Goal: Information Seeking & Learning: Learn about a topic

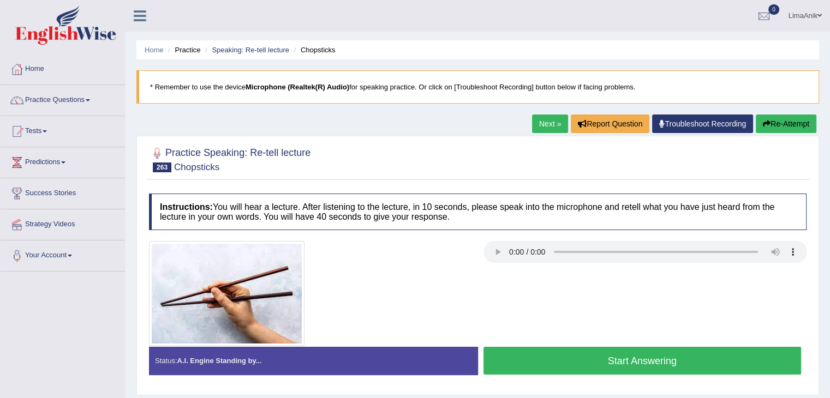
click at [642, 360] on button "Start Answering" at bounding box center [643, 361] width 318 height 28
click at [570, 350] on button "Start Answering" at bounding box center [643, 361] width 318 height 28
drag, startPoint x: 0, startPoint y: 0, endPoint x: 430, endPoint y: 87, distance: 438.9
click at [430, 87] on blockquote "* Remember to use the device Microphone (Realtek(R) Audio) for speaking practic…" at bounding box center [477, 86] width 683 height 33
click at [574, 356] on button "Start Answering" at bounding box center [643, 361] width 318 height 28
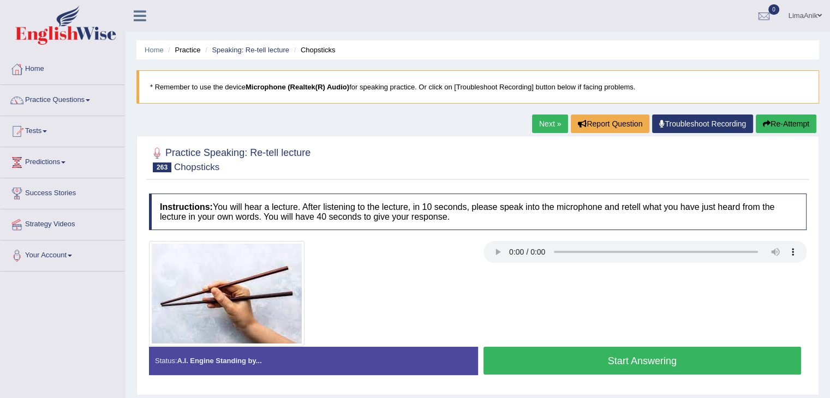
click at [582, 351] on button "Start Answering" at bounding box center [643, 361] width 318 height 28
click at [655, 365] on button "Start Answering" at bounding box center [643, 361] width 318 height 28
click at [611, 367] on button "Start Answering" at bounding box center [643, 361] width 318 height 28
click at [509, 348] on button "Start Answering" at bounding box center [643, 361] width 318 height 28
click at [549, 358] on button "Start Answering" at bounding box center [643, 361] width 318 height 28
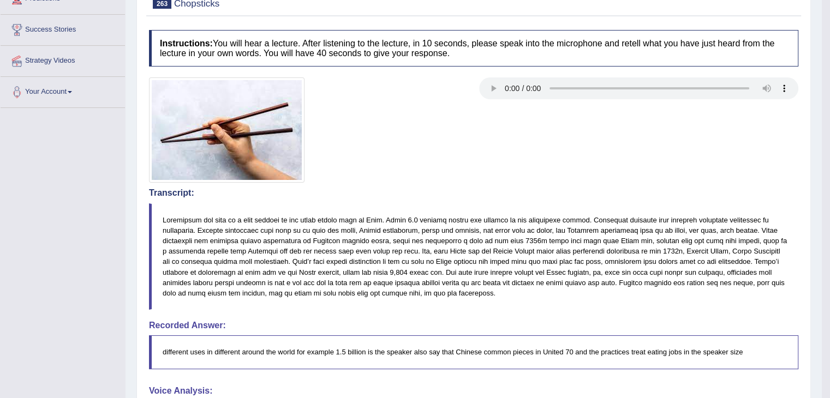
scroll to position [224, 0]
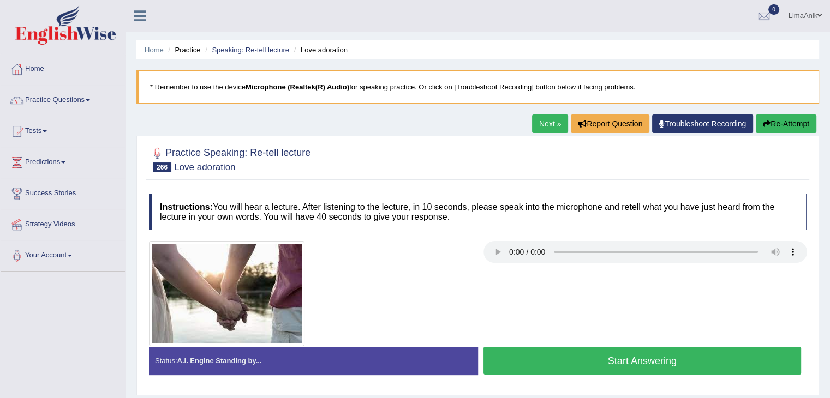
click at [637, 348] on button "Start Answering" at bounding box center [643, 361] width 318 height 28
click at [588, 361] on button "Start Answering" at bounding box center [643, 361] width 318 height 28
click at [544, 350] on button "Start Answering" at bounding box center [643, 361] width 318 height 28
click at [524, 355] on button "Start Answering" at bounding box center [643, 361] width 318 height 28
click at [695, 359] on button "Start Answering" at bounding box center [643, 361] width 318 height 28
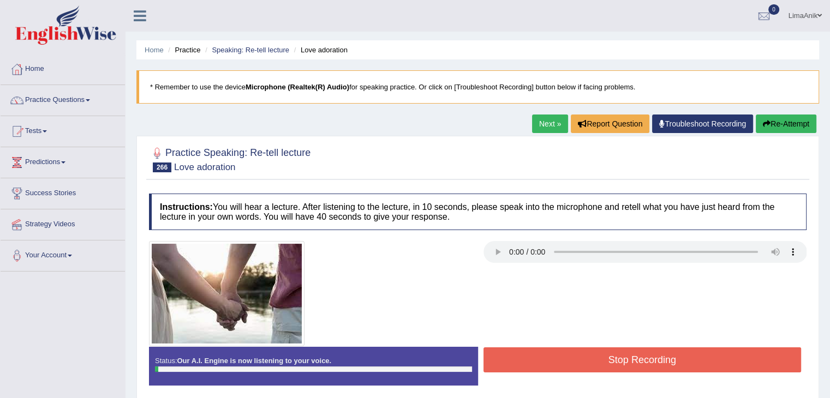
click at [663, 329] on div at bounding box center [478, 293] width 669 height 105
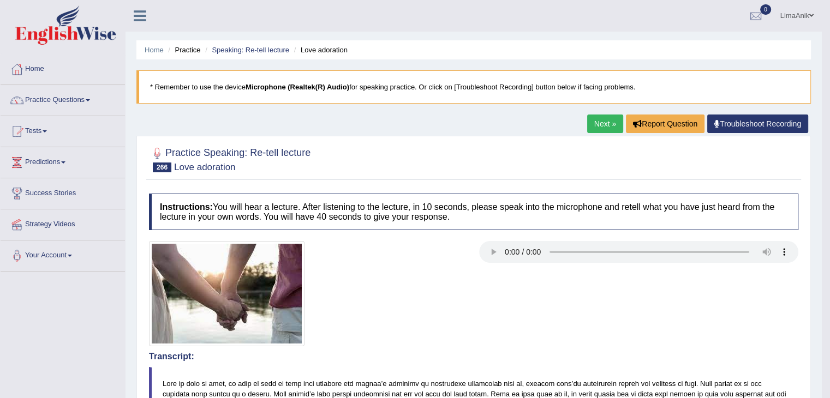
drag, startPoint x: 838, startPoint y: 167, endPoint x: 829, endPoint y: 198, distance: 32.3
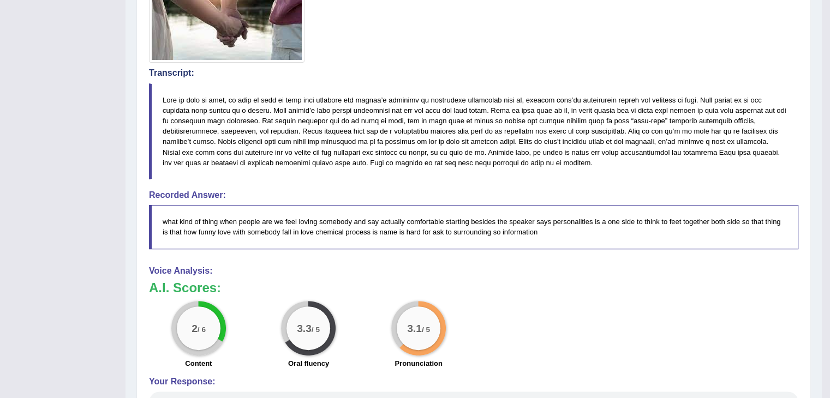
scroll to position [290, 0]
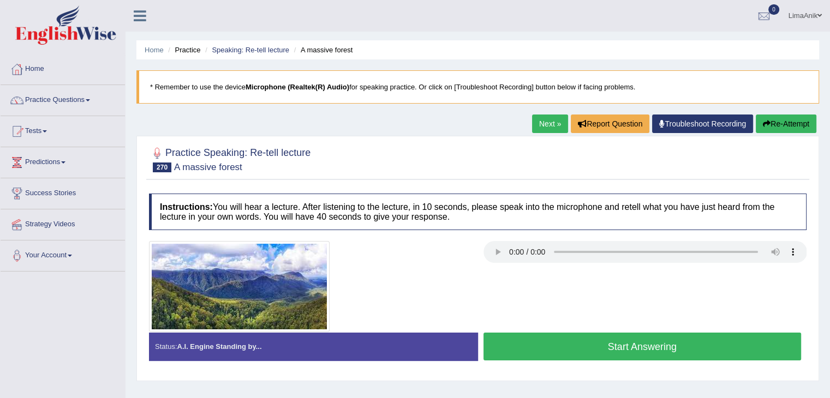
click at [640, 347] on button "Start Answering" at bounding box center [643, 347] width 318 height 28
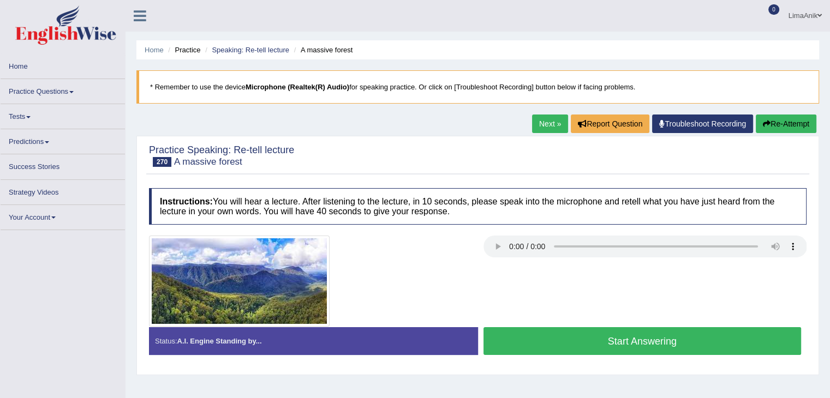
drag, startPoint x: 0, startPoint y: 0, endPoint x: 557, endPoint y: 326, distance: 645.0
click at [557, 326] on div "Instructions: You will hear a lecture. After listening to the lecture, in 10 se…" at bounding box center [477, 276] width 663 height 187
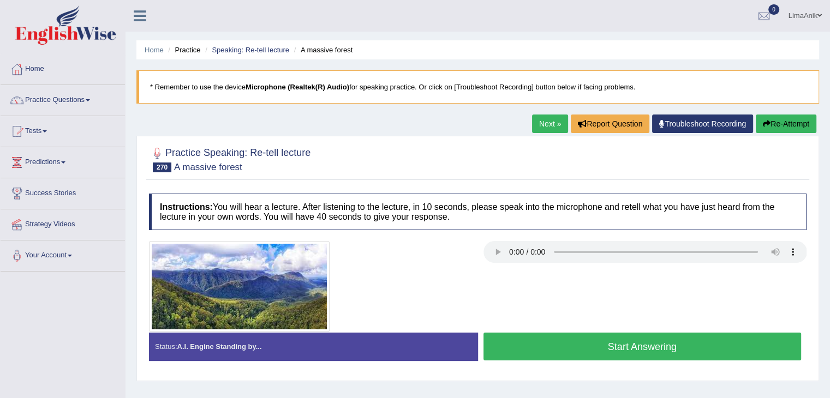
click at [561, 336] on button "Start Answering" at bounding box center [643, 347] width 318 height 28
click at [579, 336] on button "Start Answering" at bounding box center [643, 347] width 318 height 28
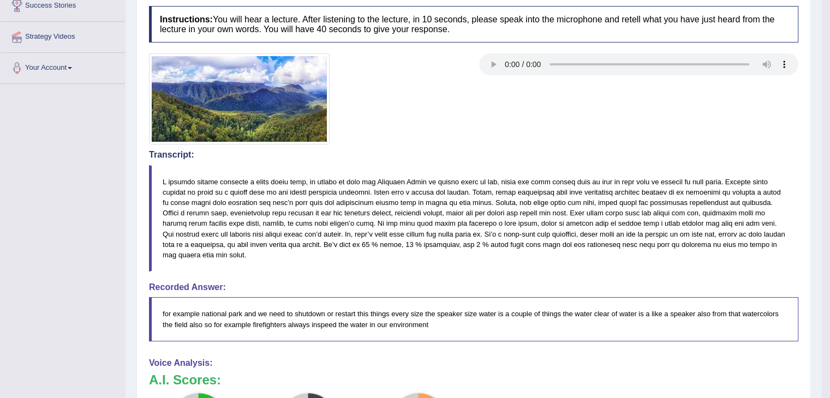
scroll to position [243, 0]
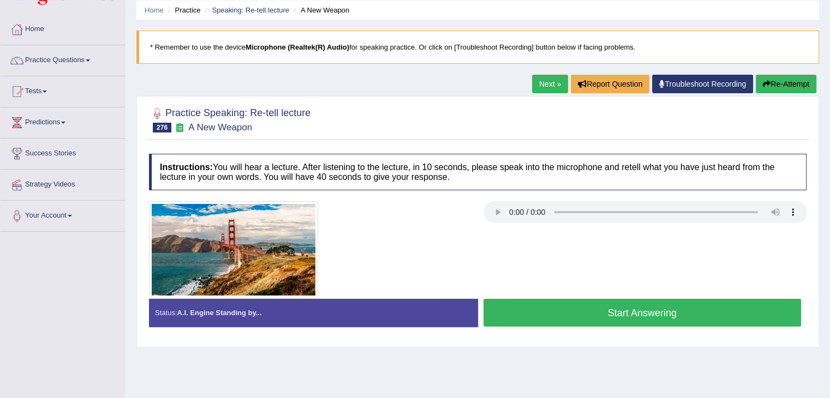
scroll to position [50, 0]
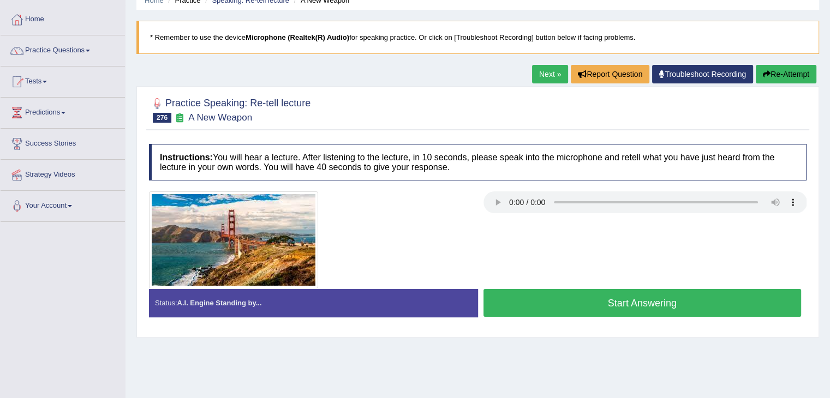
click at [661, 299] on button "Start Answering" at bounding box center [643, 303] width 318 height 28
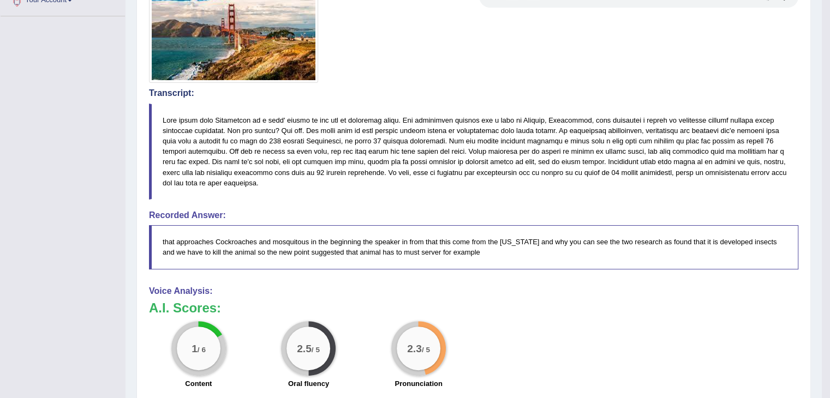
scroll to position [258, 0]
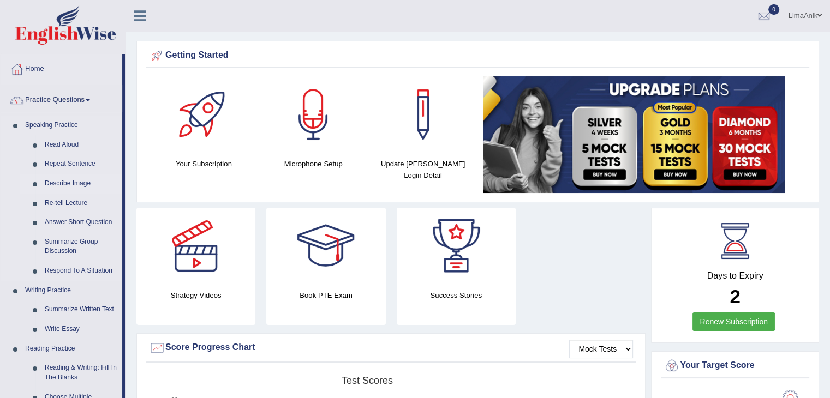
click at [72, 182] on link "Describe Image" at bounding box center [81, 184] width 82 height 20
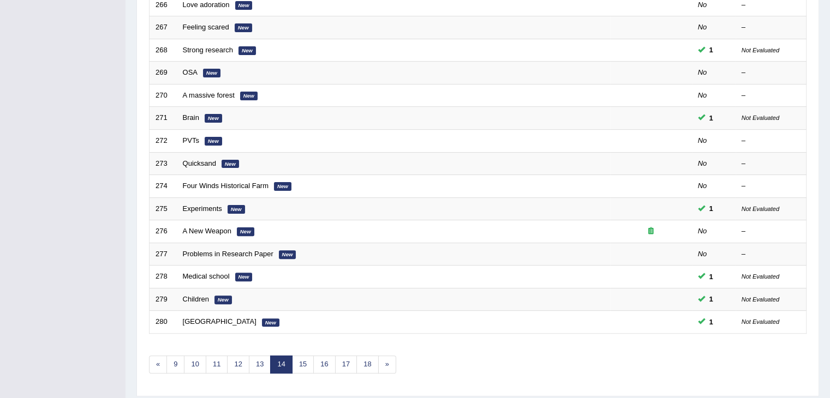
scroll to position [301, 0]
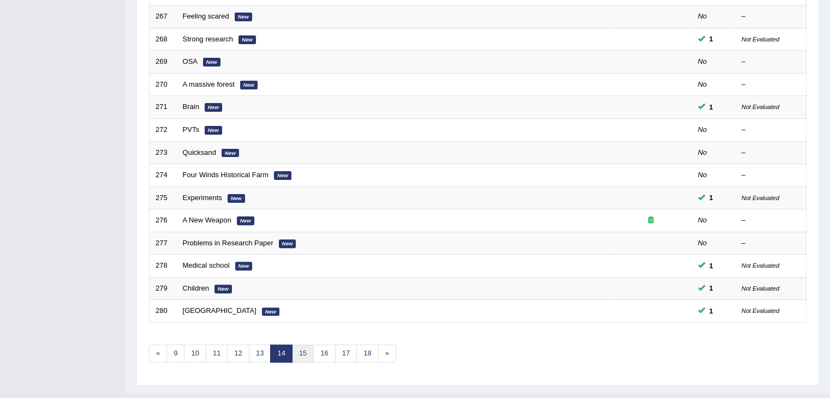
click at [302, 352] on link "15" at bounding box center [303, 354] width 22 height 18
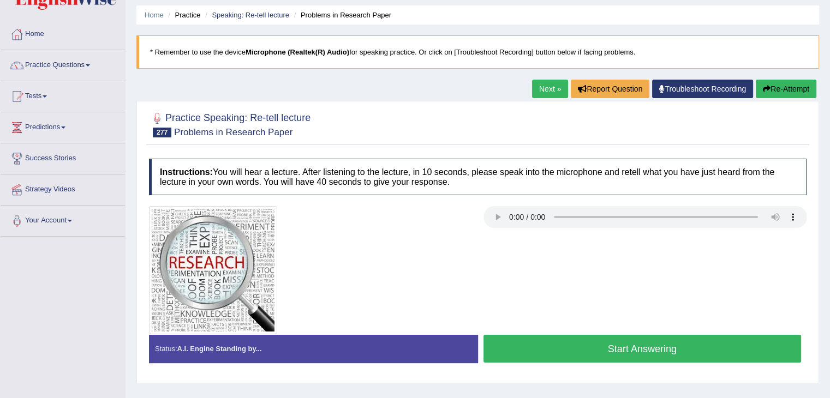
scroll to position [36, 0]
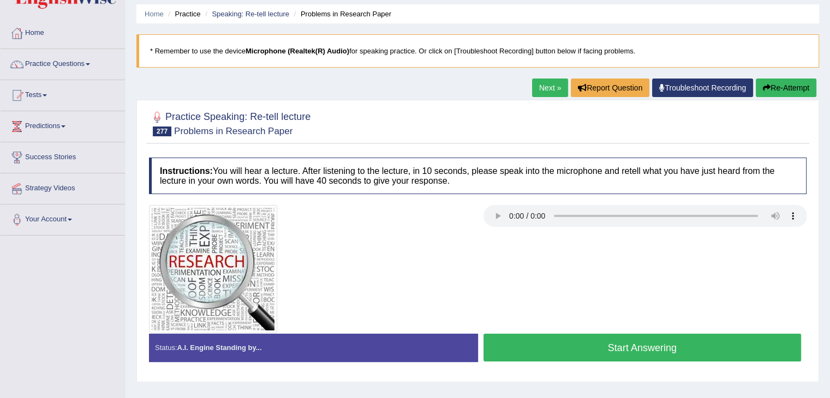
click at [589, 356] on button "Start Answering" at bounding box center [643, 348] width 318 height 28
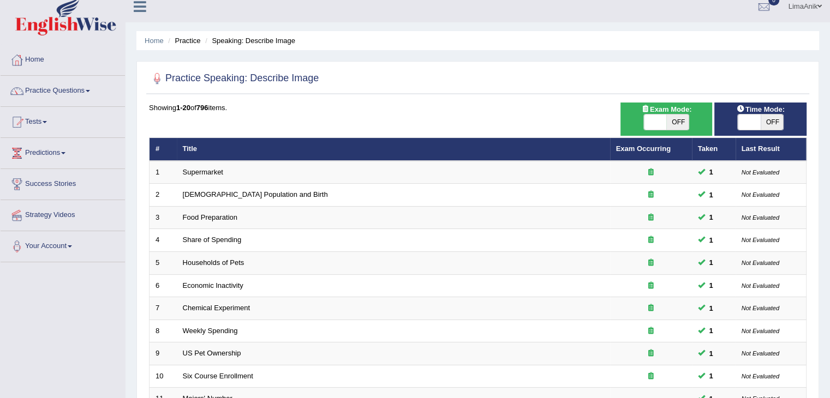
scroll to position [7, 0]
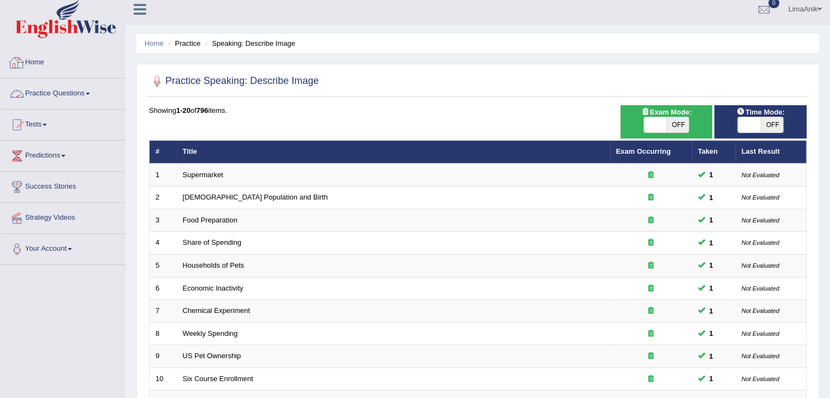
click at [72, 86] on link "Practice Questions" at bounding box center [63, 92] width 124 height 27
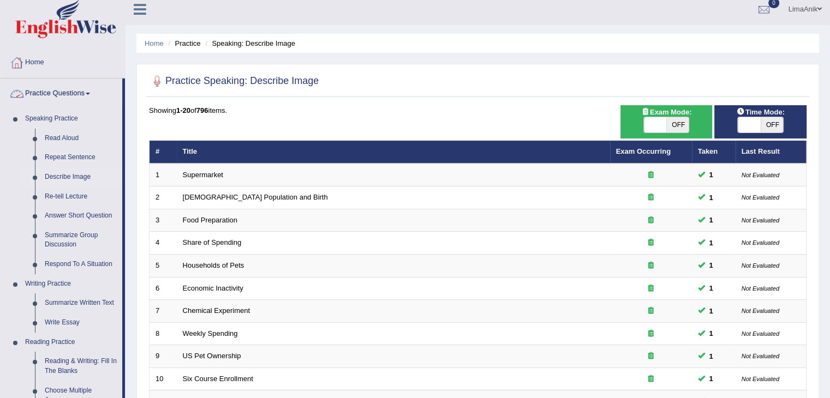
click at [28, 58] on link "Home" at bounding box center [63, 60] width 124 height 27
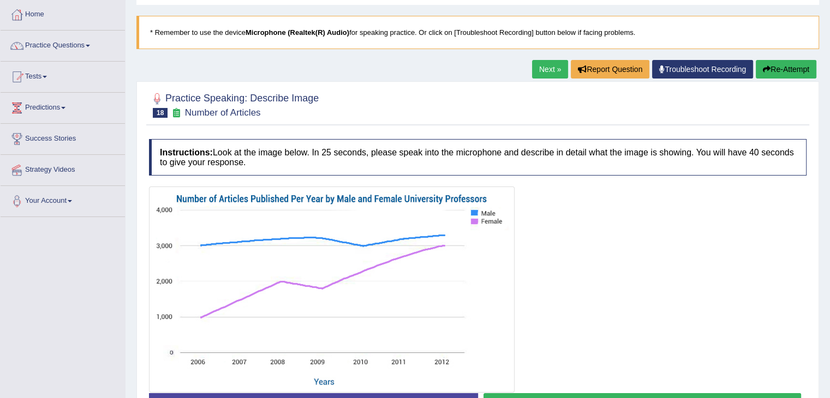
scroll to position [87, 0]
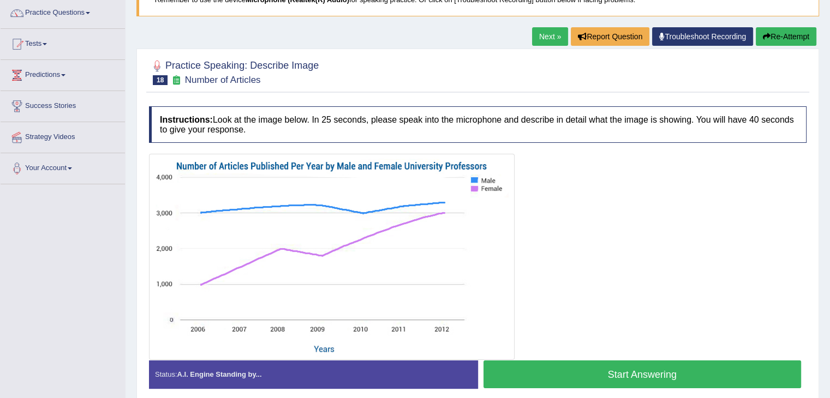
click at [555, 372] on button "Start Answering" at bounding box center [643, 375] width 318 height 28
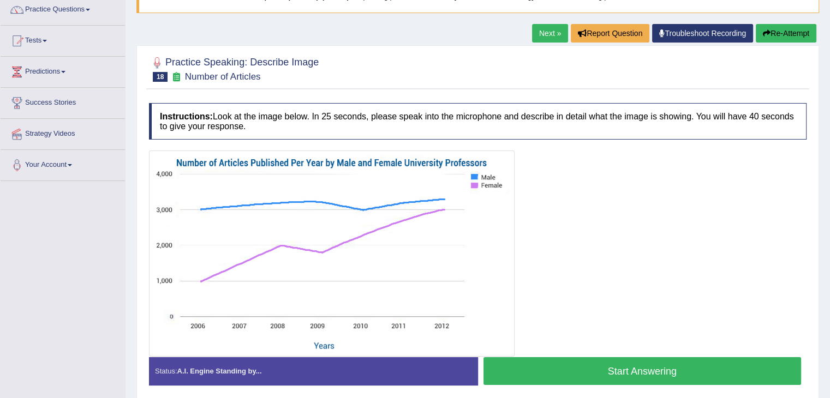
click at [565, 365] on button "Start Answering" at bounding box center [643, 371] width 318 height 28
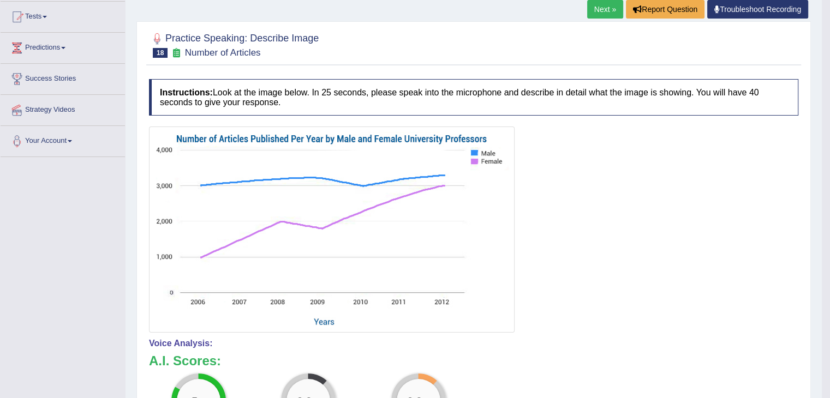
scroll to position [181, 0]
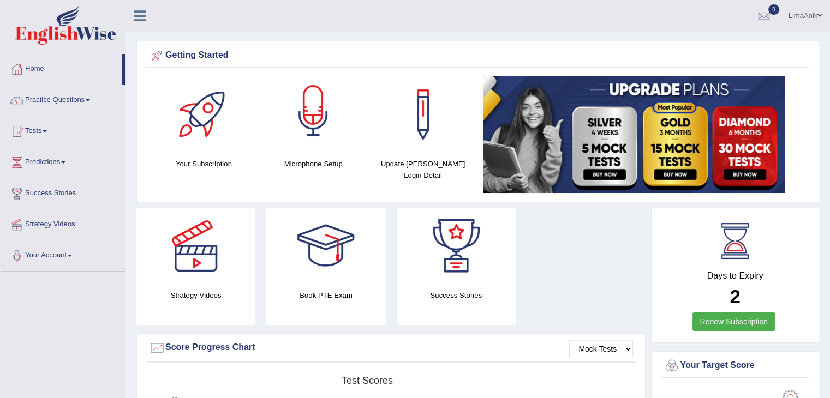
click at [321, 121] on div at bounding box center [313, 114] width 76 height 76
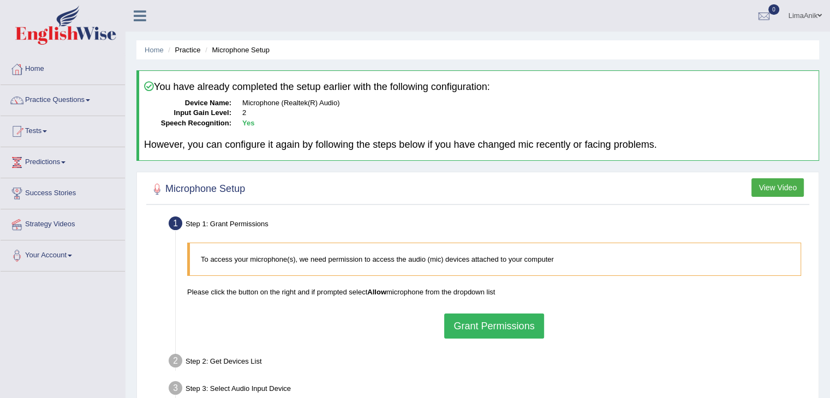
click at [482, 329] on button "Grant Permissions" at bounding box center [493, 326] width 99 height 25
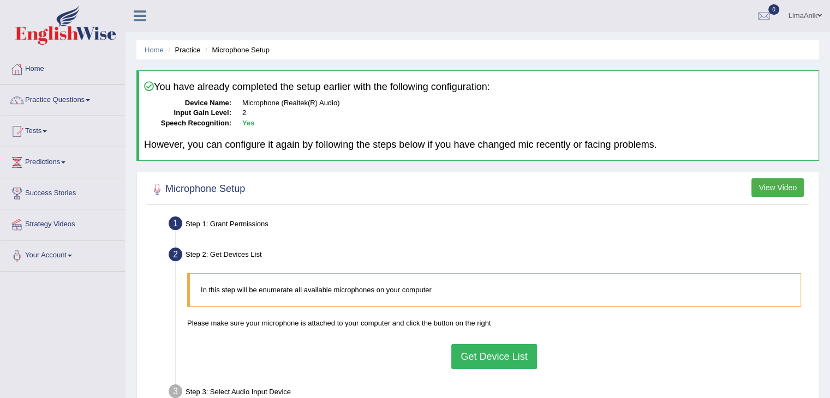
click at [484, 347] on button "Get Device List" at bounding box center [493, 356] width 85 height 25
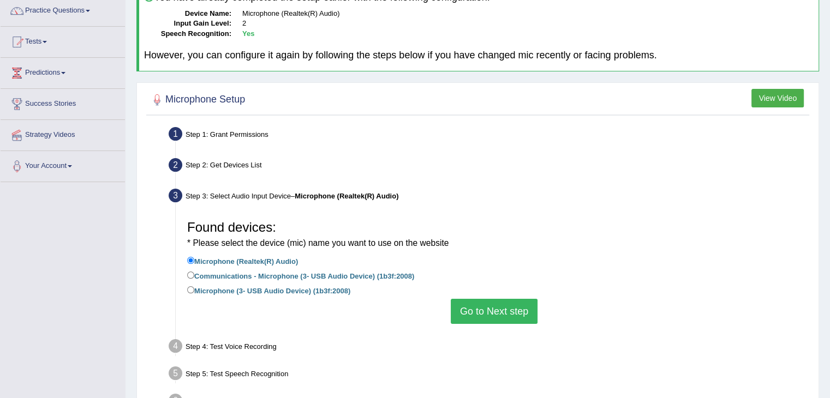
scroll to position [96, 0]
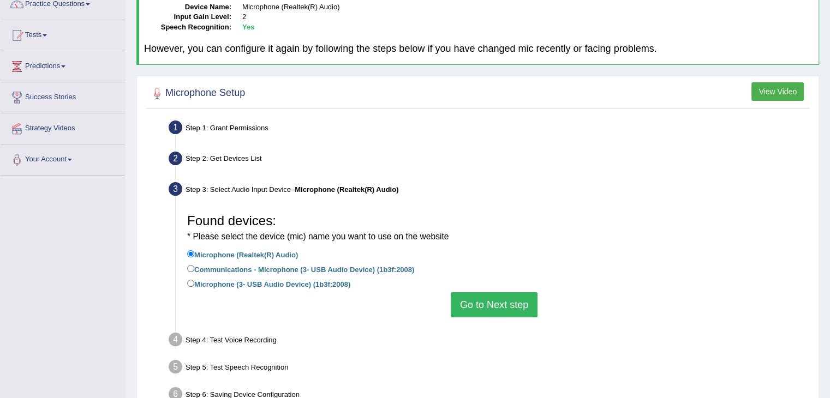
click at [190, 287] on label "Microphone (3- USB Audio Device) (1b3f:2008)" at bounding box center [268, 284] width 163 height 12
click at [190, 287] on input "Microphone (3- USB Audio Device) (1b3f:2008)" at bounding box center [190, 283] width 7 height 7
radio input "true"
click at [489, 306] on button "Go to Next step" at bounding box center [494, 305] width 87 height 25
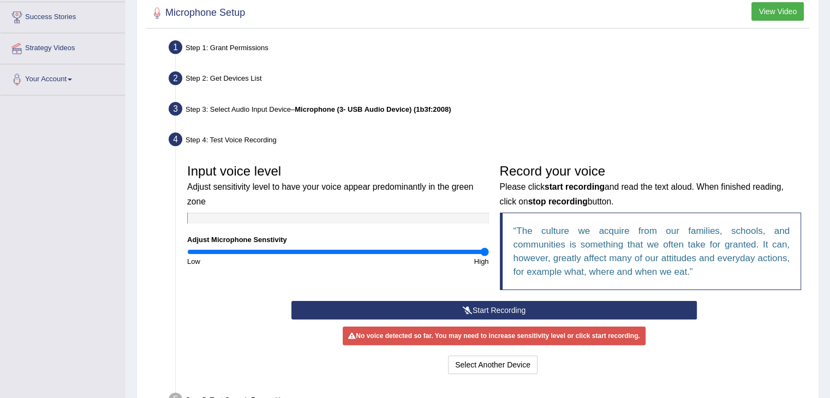
scroll to position [183, 0]
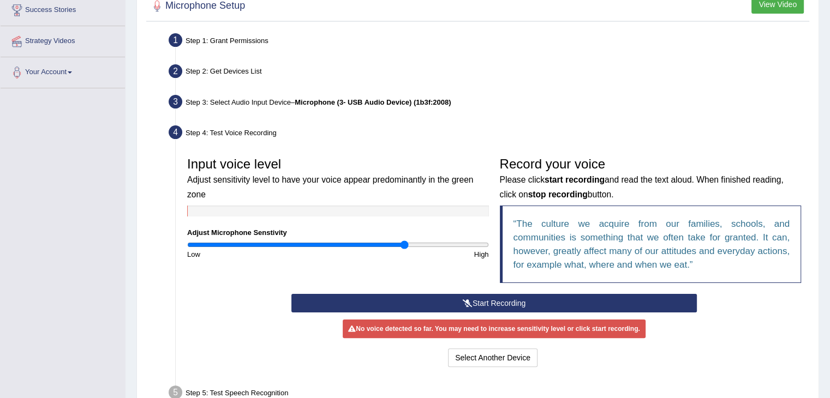
click at [406, 241] on input "range" at bounding box center [338, 245] width 302 height 9
click at [487, 306] on button "Start Recording" at bounding box center [494, 303] width 406 height 19
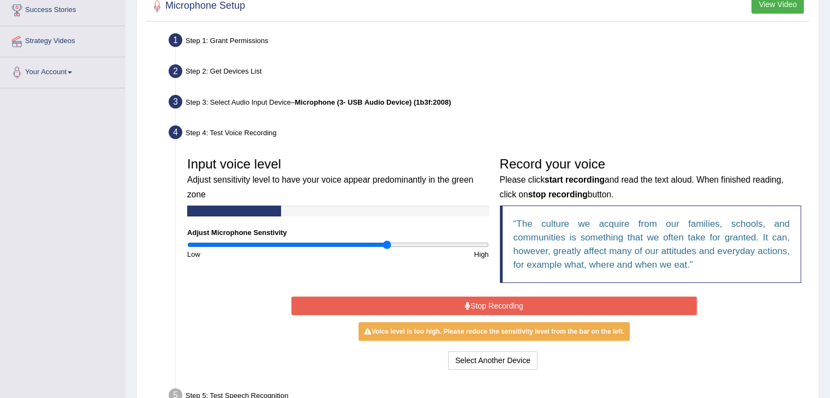
type input "1.34"
click at [387, 247] on input "range" at bounding box center [338, 245] width 302 height 9
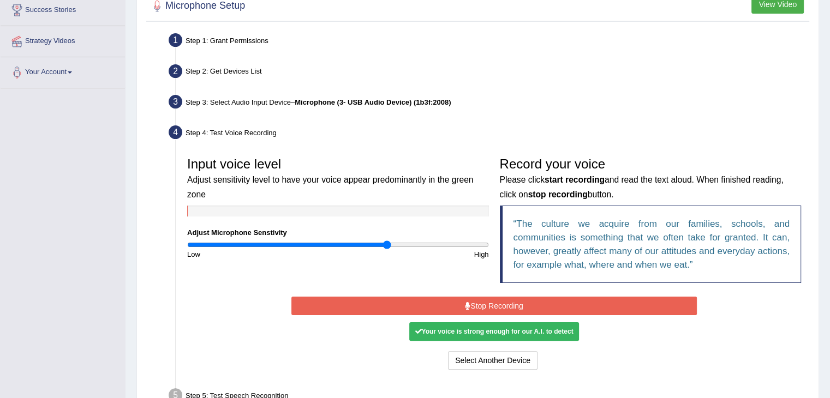
click at [503, 304] on button "Stop Recording" at bounding box center [494, 306] width 406 height 19
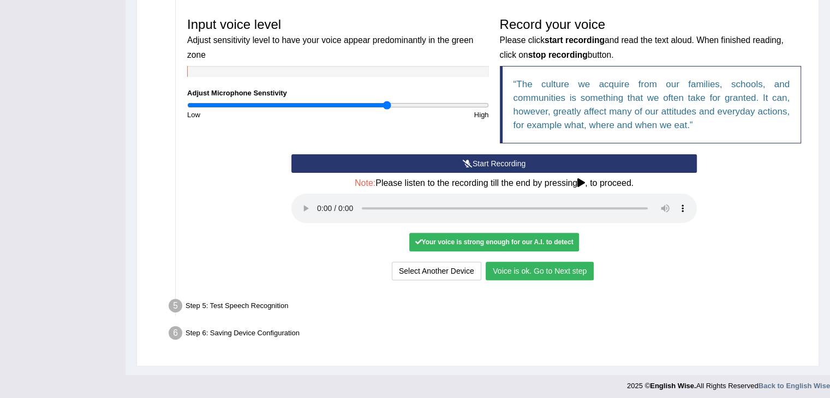
scroll to position [326, 0]
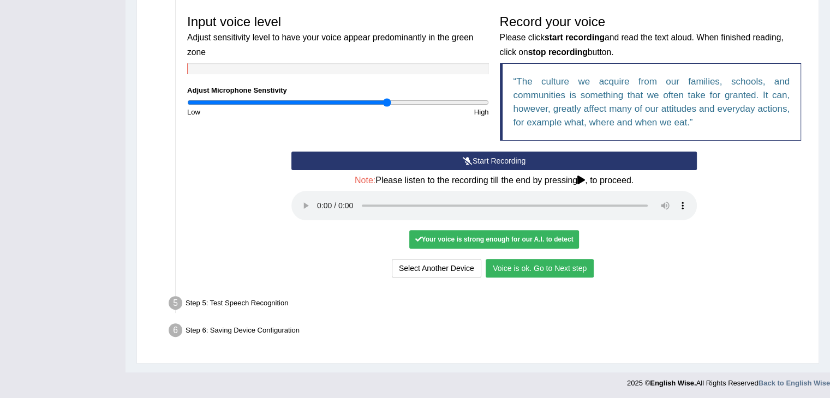
click at [576, 272] on button "Voice is ok. Go to Next step" at bounding box center [540, 268] width 108 height 19
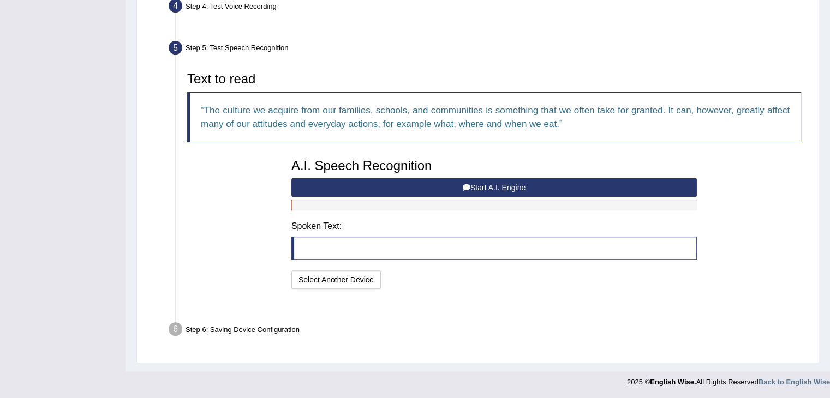
scroll to position [283, 0]
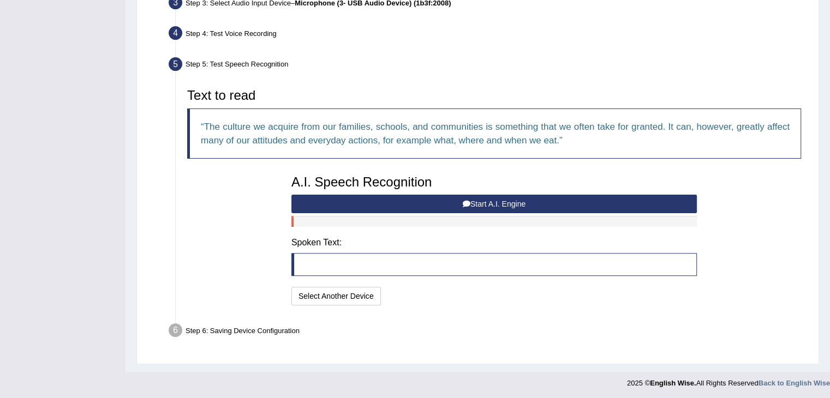
click at [491, 197] on button "Start A.I. Engine" at bounding box center [494, 204] width 406 height 19
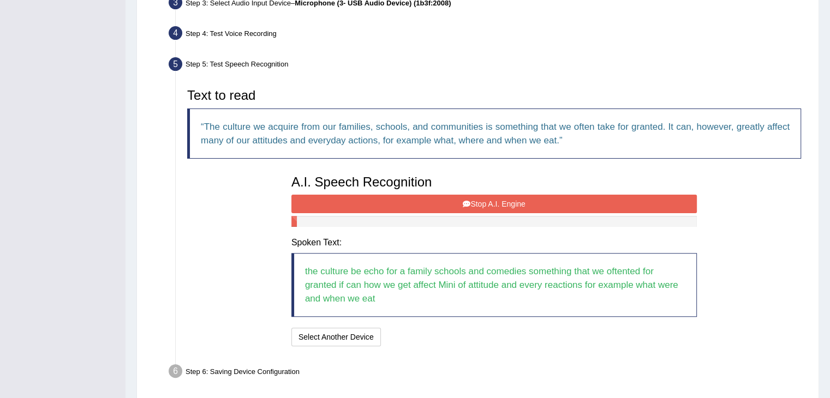
click at [506, 199] on button "Stop A.I. Engine" at bounding box center [494, 204] width 406 height 19
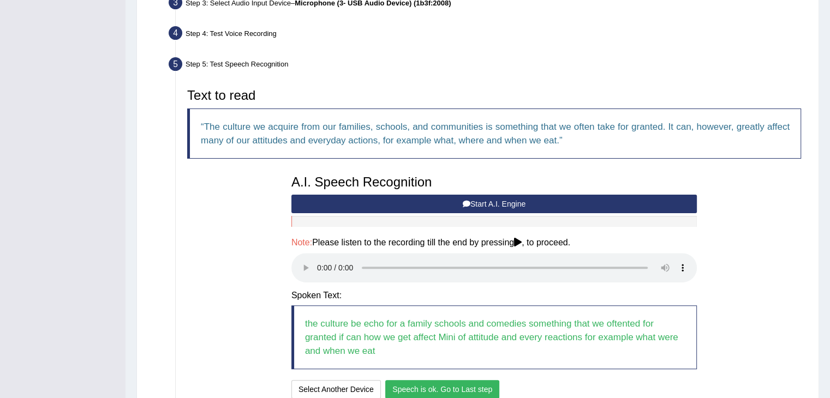
click at [457, 388] on button "Speech is ok. Go to Last step" at bounding box center [442, 389] width 114 height 19
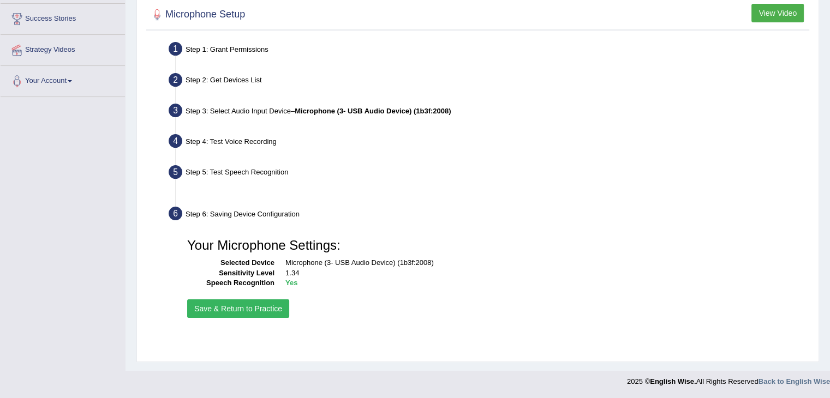
scroll to position [175, 0]
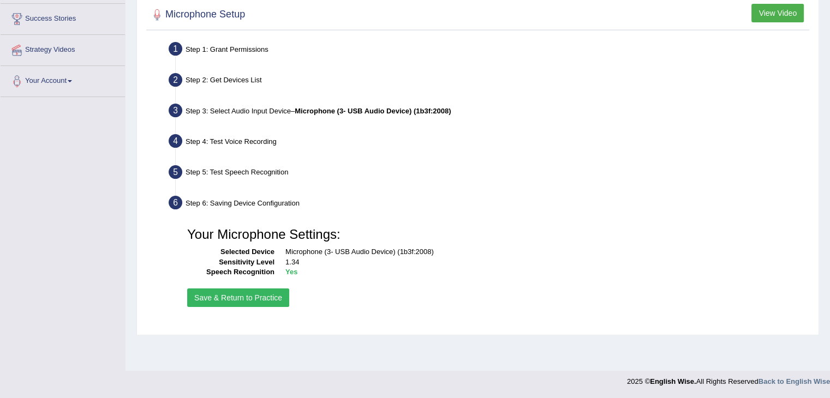
click at [234, 303] on button "Save & Return to Practice" at bounding box center [238, 298] width 102 height 19
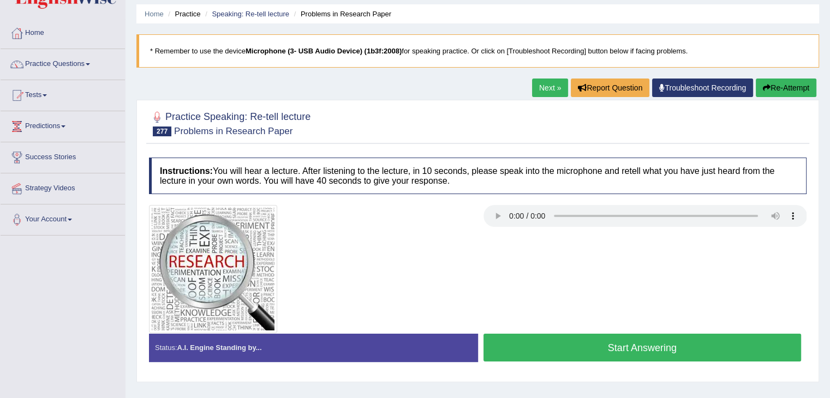
scroll to position [36, 0]
click at [529, 345] on button "Start Answering" at bounding box center [643, 348] width 318 height 28
click at [521, 343] on button "Start Answering" at bounding box center [643, 348] width 318 height 28
click at [515, 351] on button "Start Answering" at bounding box center [643, 348] width 318 height 28
click at [526, 350] on button "Start Answering" at bounding box center [643, 348] width 318 height 28
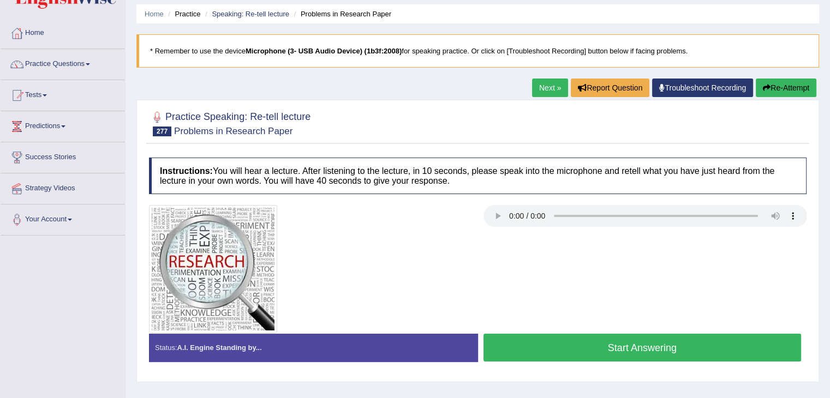
click at [561, 350] on button "Start Answering" at bounding box center [643, 348] width 318 height 28
click at [625, 356] on button "Start Answering" at bounding box center [643, 348] width 318 height 28
click at [552, 337] on button "Start Answering" at bounding box center [643, 348] width 318 height 28
click at [532, 359] on button "Start Answering" at bounding box center [643, 348] width 318 height 28
drag, startPoint x: 534, startPoint y: 330, endPoint x: 534, endPoint y: 342, distance: 12.0
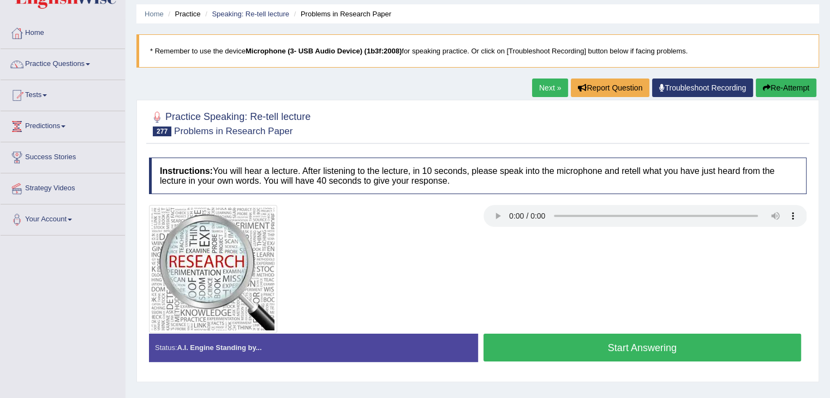
click at [534, 342] on div "Instructions: You will hear a lecture. After listening to the lecture, in 10 se…" at bounding box center [477, 264] width 663 height 224
click at [534, 342] on button "Start Answering" at bounding box center [643, 348] width 318 height 28
click at [540, 351] on button "Start Answering" at bounding box center [643, 348] width 318 height 28
click at [545, 353] on button "Start Answering" at bounding box center [643, 348] width 318 height 28
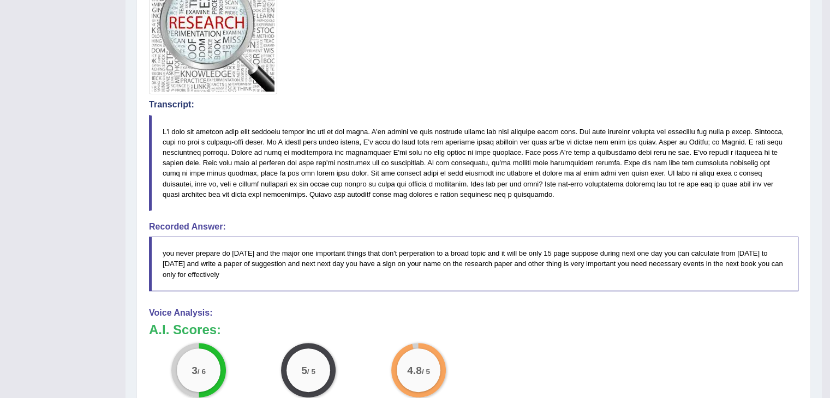
scroll to position [282, 0]
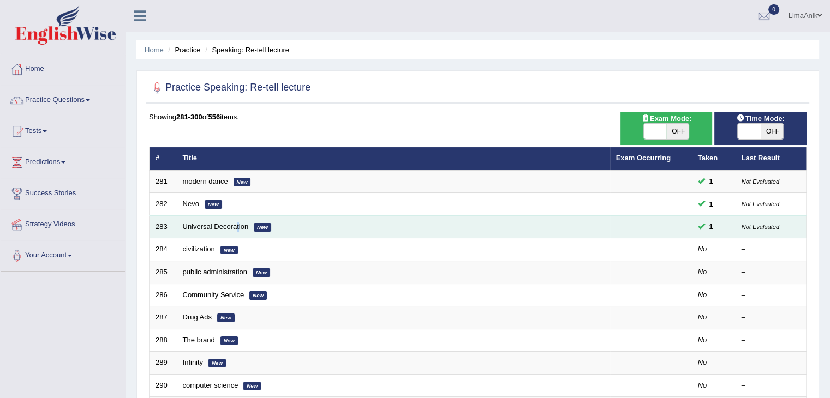
drag, startPoint x: 191, startPoint y: 337, endPoint x: 236, endPoint y: 218, distance: 127.3
click at [236, 218] on td "Universal Decoration New" at bounding box center [393, 227] width 433 height 23
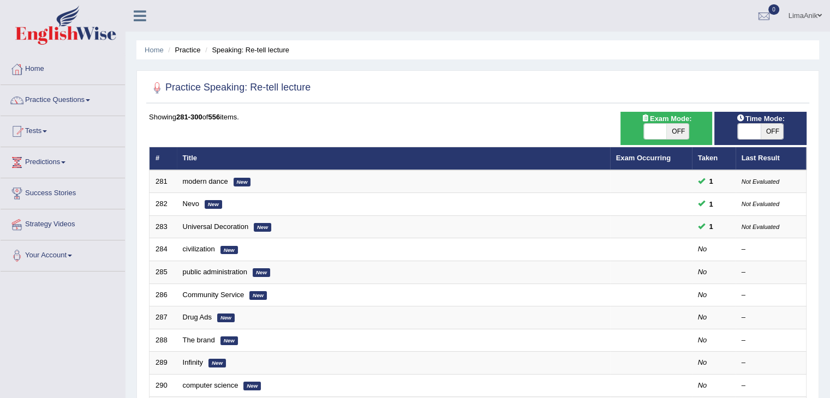
click at [512, 73] on div "Practice Speaking: Re-tell lecture Time Mode: ON OFF Exam Mode: ON OFF Showing …" at bounding box center [477, 378] width 683 height 617
click at [46, 97] on link "Practice Questions" at bounding box center [63, 98] width 124 height 27
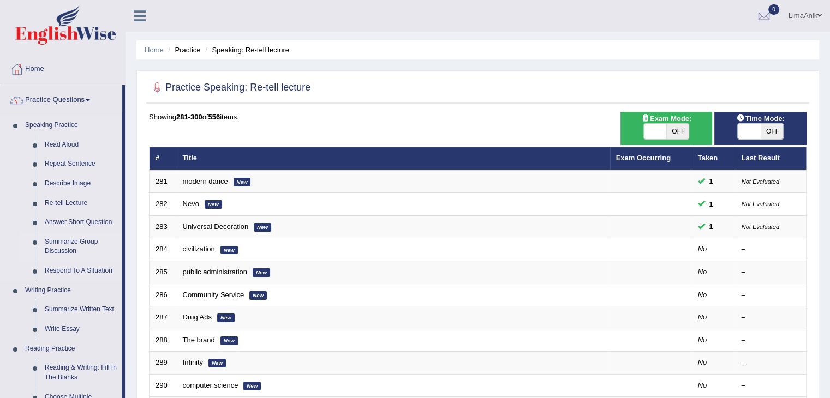
click at [76, 247] on link "Summarize Group Discussion" at bounding box center [81, 247] width 82 height 29
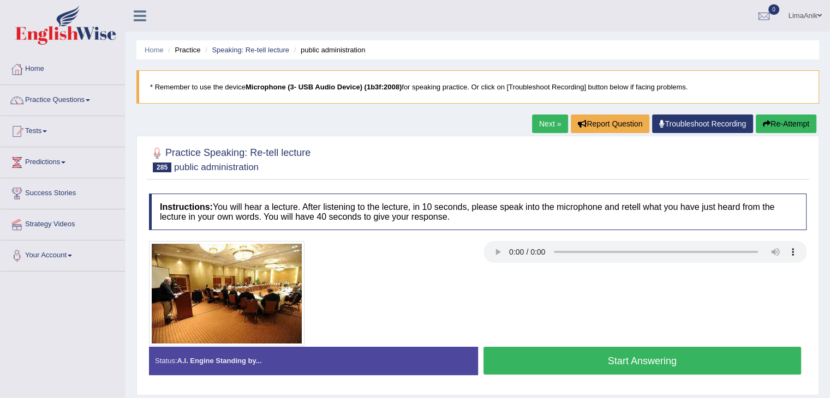
click at [572, 354] on button "Start Answering" at bounding box center [643, 361] width 318 height 28
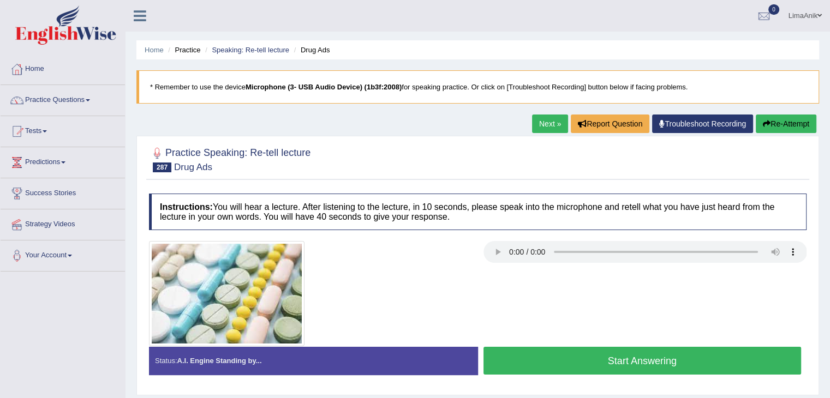
click at [574, 310] on div at bounding box center [478, 293] width 669 height 105
click at [572, 348] on button "Start Answering" at bounding box center [643, 361] width 318 height 28
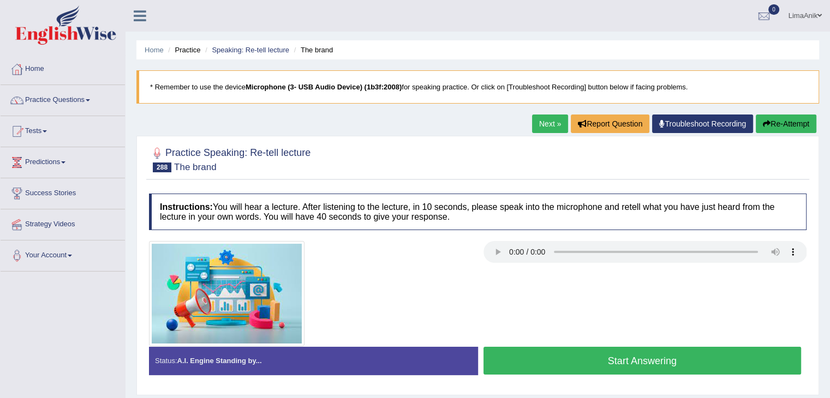
click at [679, 369] on button "Start Answering" at bounding box center [643, 361] width 318 height 28
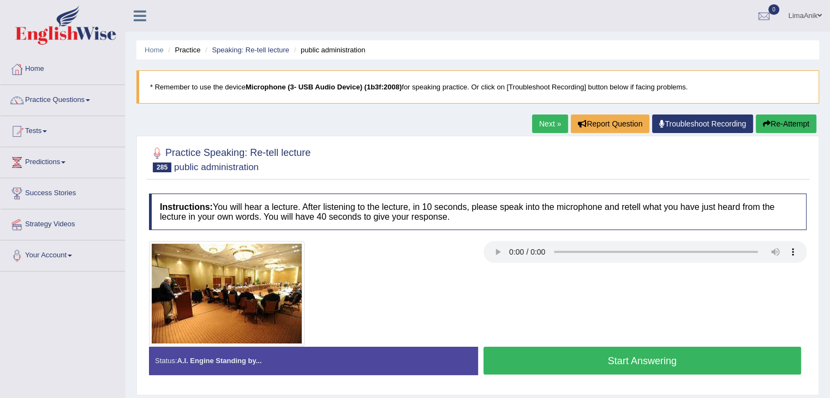
click at [569, 357] on button "Start Answering" at bounding box center [643, 361] width 318 height 28
click at [544, 355] on button "Start Answering" at bounding box center [643, 361] width 318 height 28
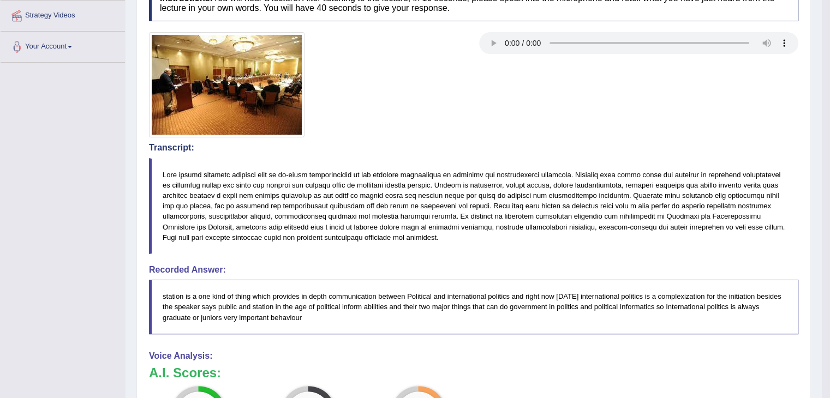
scroll to position [257, 0]
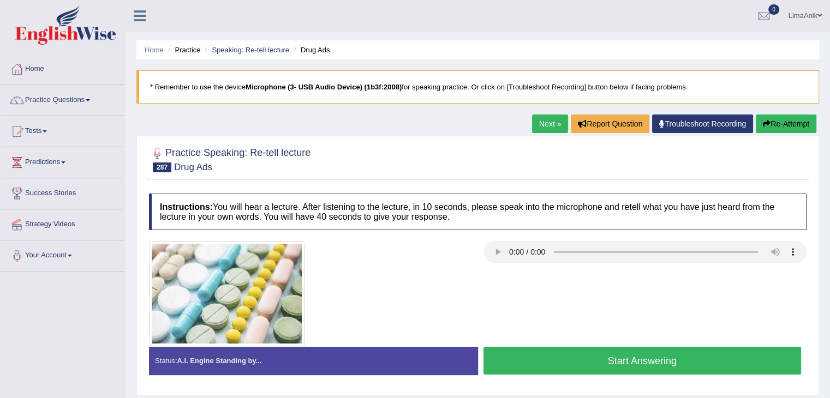
click at [582, 356] on button "Start Answering" at bounding box center [643, 361] width 318 height 28
click at [564, 363] on button "Start Answering" at bounding box center [643, 361] width 318 height 28
click at [565, 363] on button "Start Answering" at bounding box center [643, 361] width 318 height 28
drag, startPoint x: 622, startPoint y: 369, endPoint x: 636, endPoint y: 323, distance: 47.8
click at [636, 323] on div "Instructions: You will hear a lecture. After listening to the lecture, in 10 se…" at bounding box center [477, 288] width 663 height 201
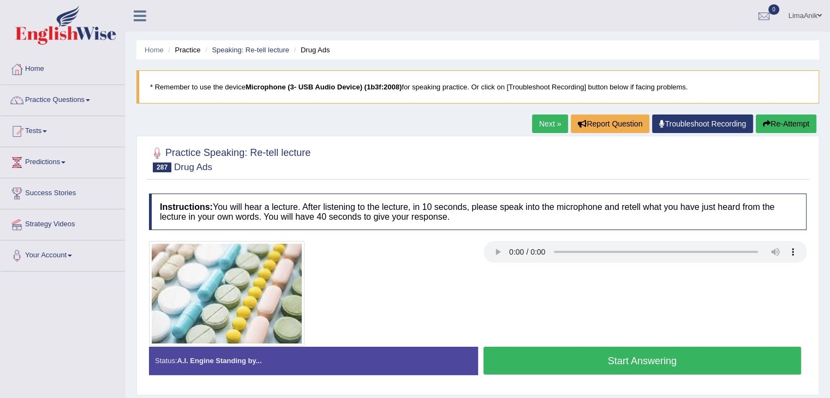
click at [571, 351] on button "Start Answering" at bounding box center [643, 361] width 318 height 28
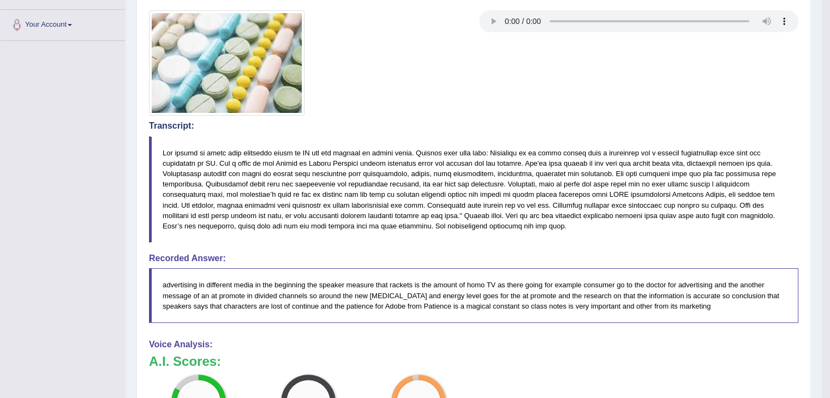
scroll to position [295, 0]
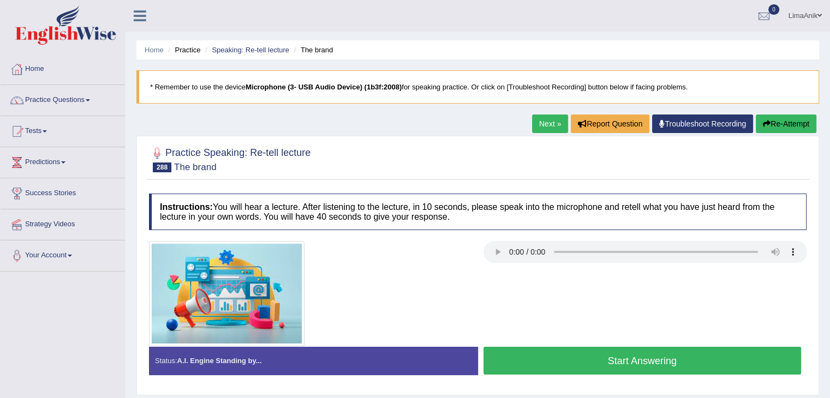
click at [541, 354] on button "Start Answering" at bounding box center [643, 361] width 318 height 28
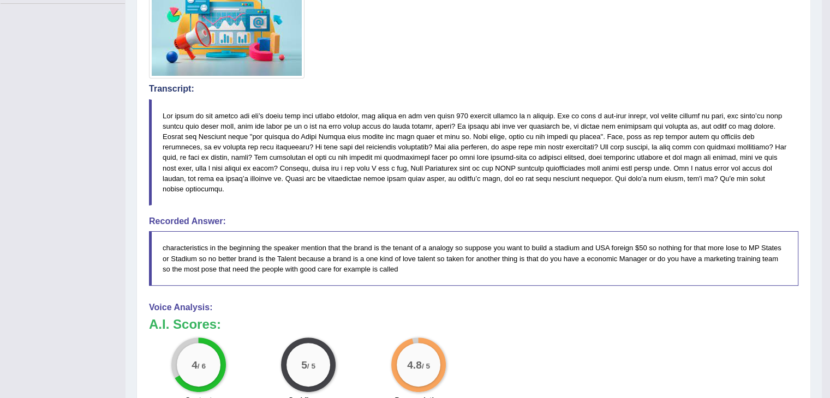
scroll to position [272, 0]
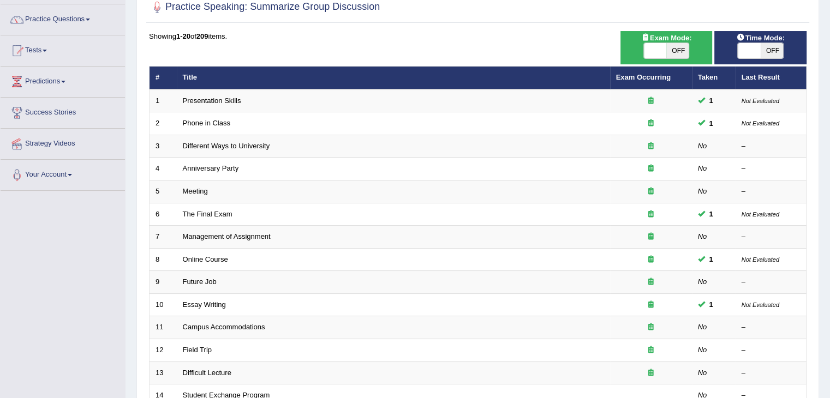
scroll to position [201, 0]
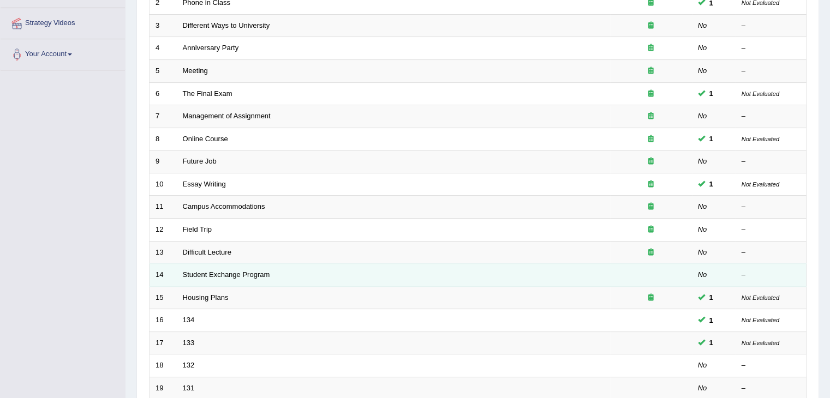
click at [183, 248] on link "Difficult Lecture" at bounding box center [207, 252] width 49 height 8
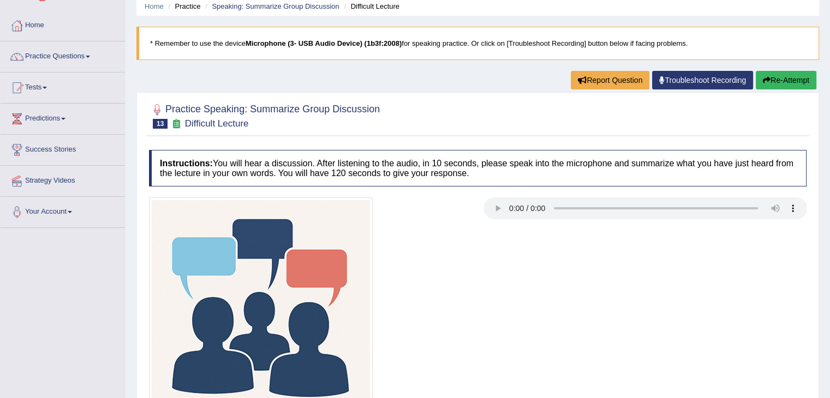
scroll to position [74, 0]
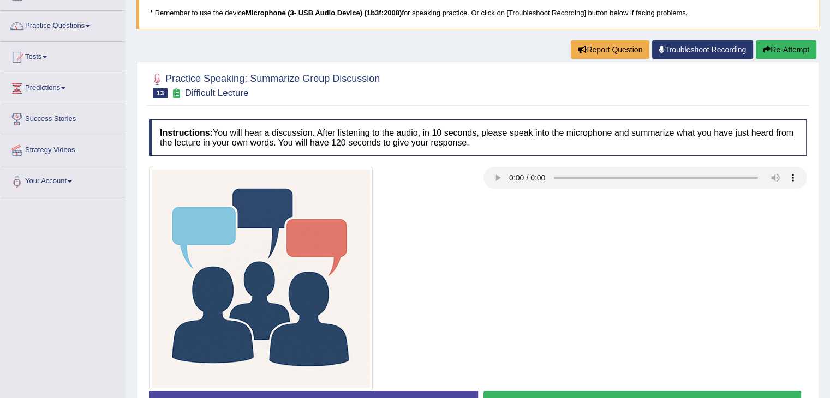
drag, startPoint x: 741, startPoint y: 246, endPoint x: 836, endPoint y: 249, distance: 95.0
click at [830, 249] on html "Toggle navigation Home Practice Questions Speaking Practice Read Aloud Repeat S…" at bounding box center [415, 125] width 830 height 398
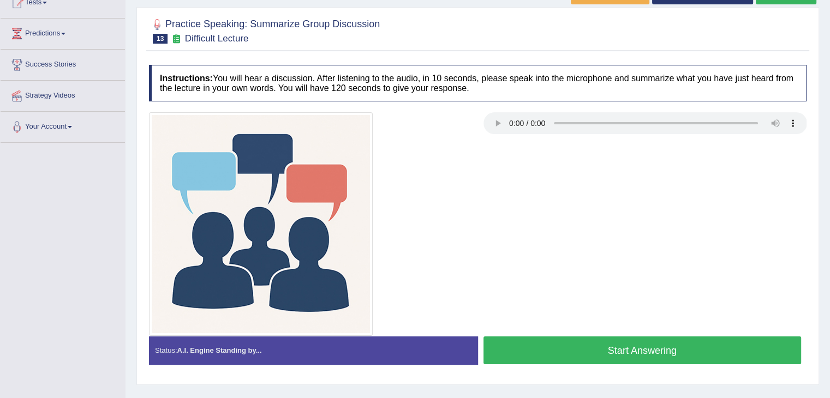
click at [637, 341] on button "Start Answering" at bounding box center [643, 351] width 318 height 28
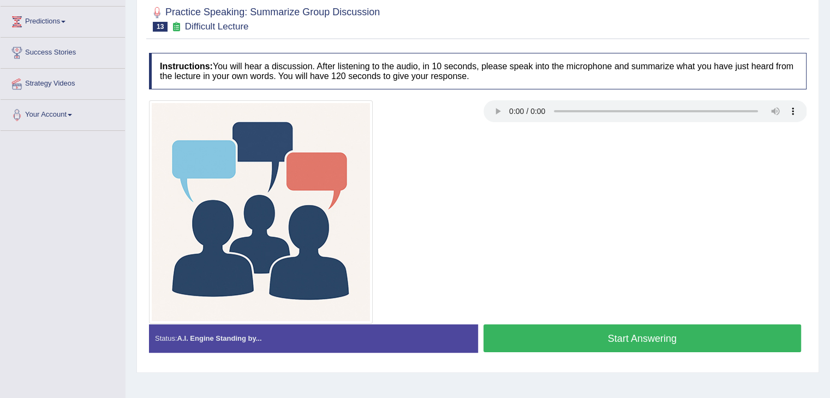
scroll to position [129, 0]
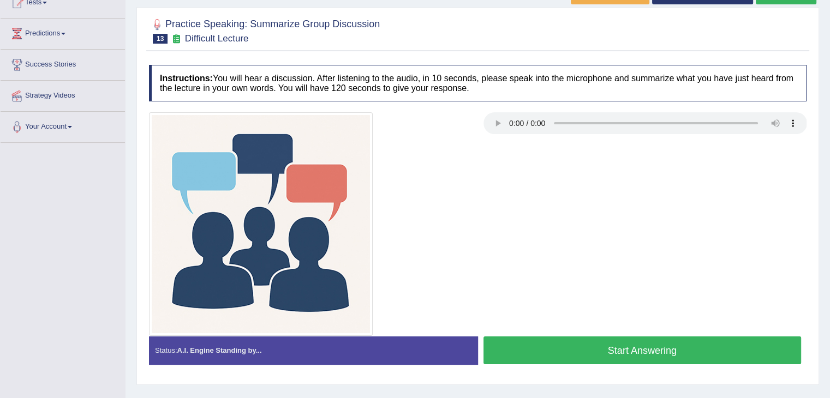
drag, startPoint x: 0, startPoint y: 0, endPoint x: 708, endPoint y: 349, distance: 789.1
click at [708, 349] on button "Start Answering" at bounding box center [643, 351] width 318 height 28
click at [616, 343] on button "Start Answering" at bounding box center [643, 351] width 318 height 28
click at [635, 357] on button "Start Answering" at bounding box center [643, 351] width 318 height 28
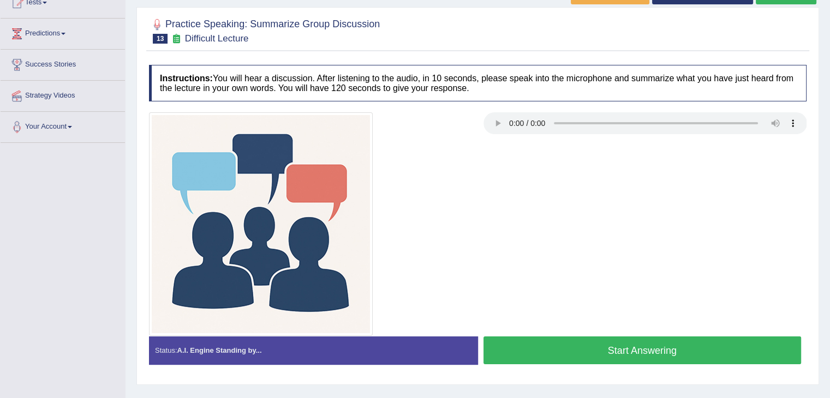
click at [612, 342] on button "Start Answering" at bounding box center [643, 351] width 318 height 28
click at [629, 339] on button "Start Answering" at bounding box center [643, 351] width 318 height 28
click at [571, 341] on button "Start Answering" at bounding box center [643, 351] width 318 height 28
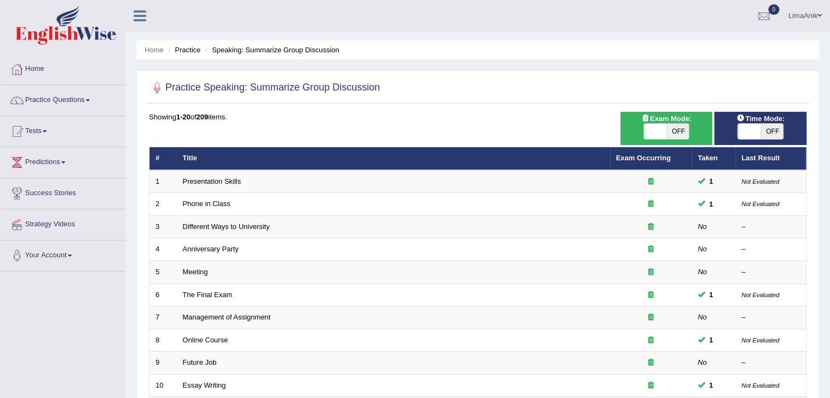
click at [72, 101] on link "Practice Questions" at bounding box center [63, 98] width 124 height 27
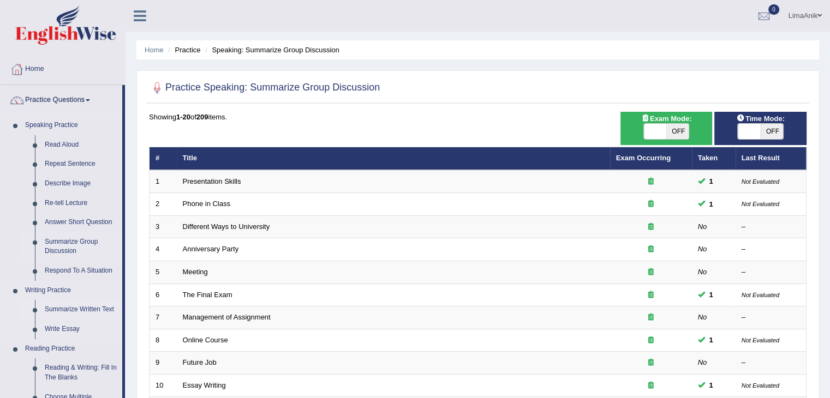
click at [80, 313] on link "Summarize Written Text" at bounding box center [81, 310] width 82 height 20
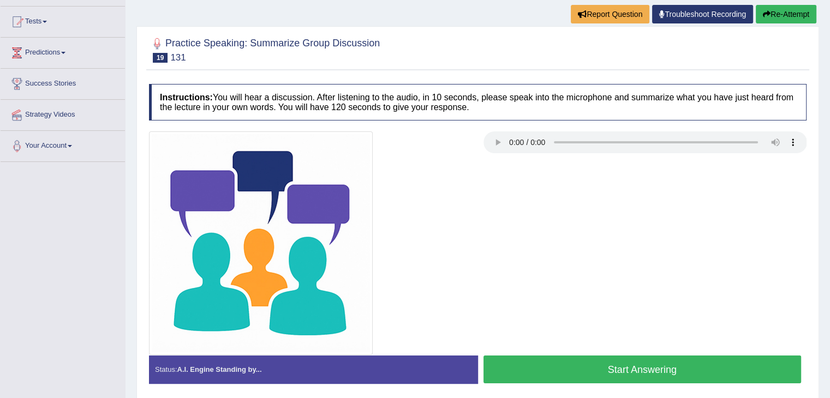
scroll to position [110, 0]
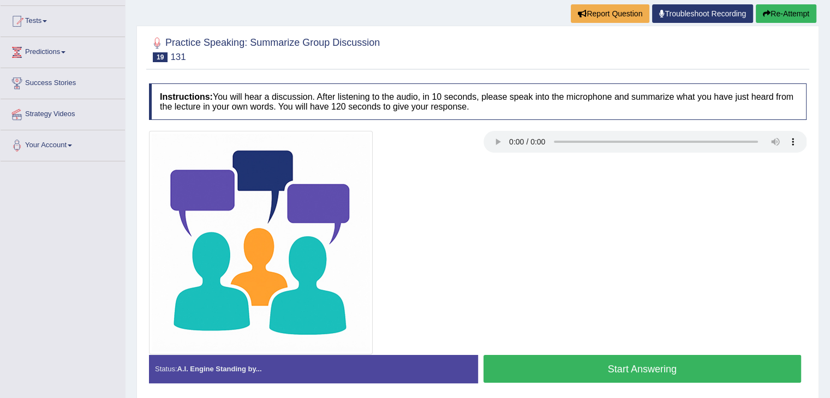
click at [713, 365] on button "Start Answering" at bounding box center [643, 369] width 318 height 28
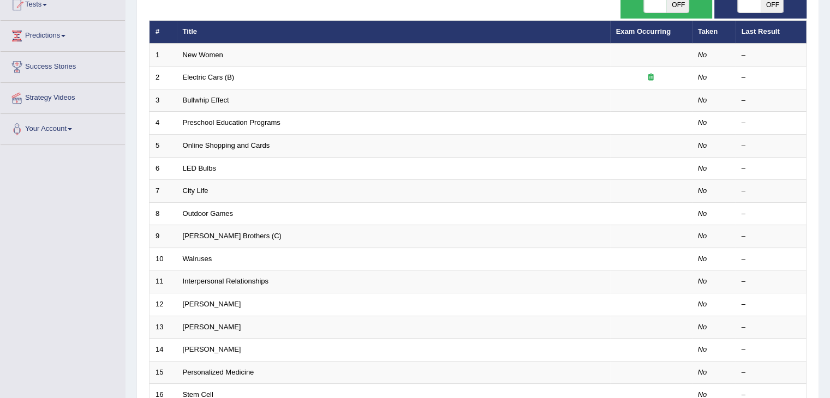
scroll to position [299, 0]
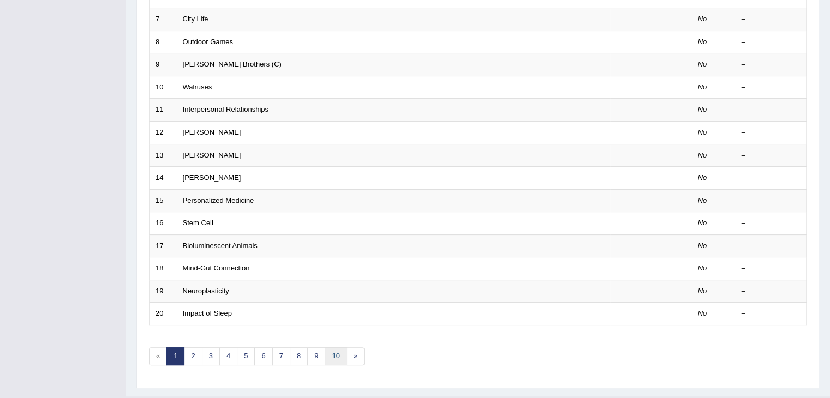
click at [328, 351] on link "10" at bounding box center [336, 357] width 22 height 18
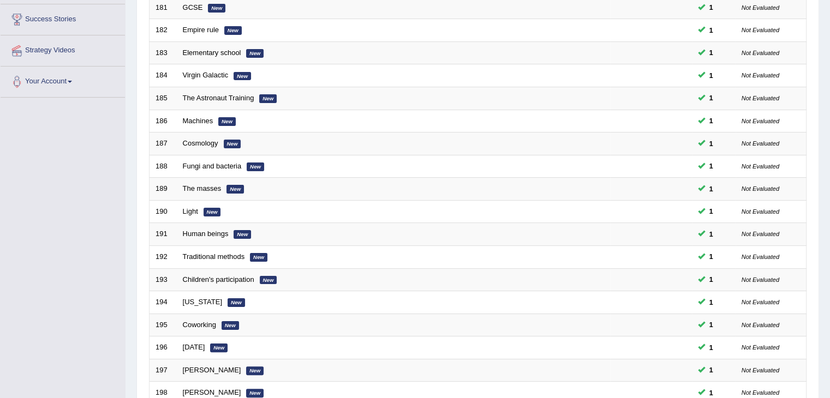
scroll to position [321, 0]
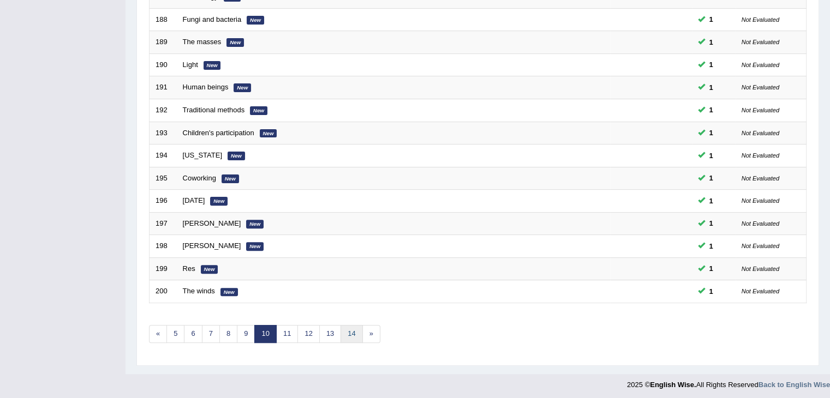
click at [352, 331] on link "14" at bounding box center [352, 334] width 22 height 18
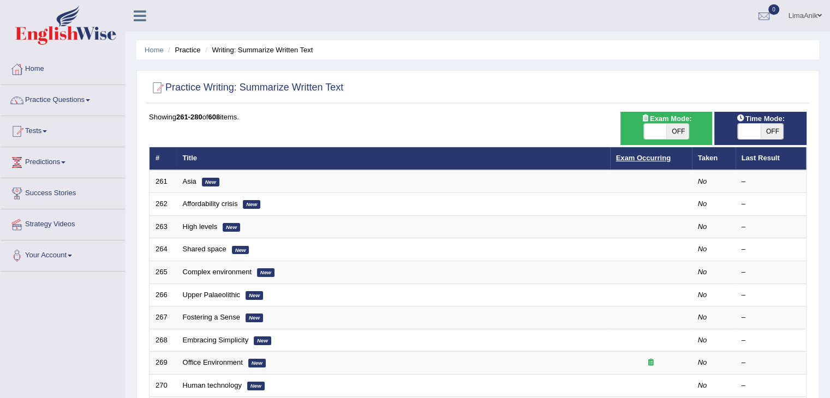
click at [641, 155] on link "Exam Occurring" at bounding box center [643, 158] width 55 height 8
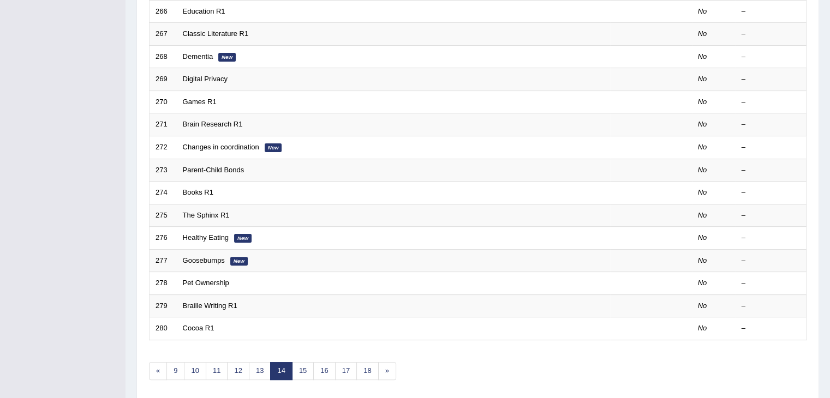
scroll to position [321, 0]
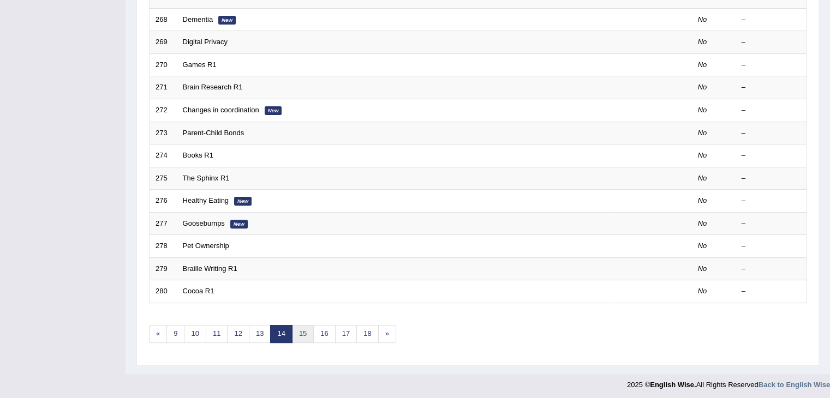
click at [293, 332] on link "15" at bounding box center [303, 334] width 22 height 18
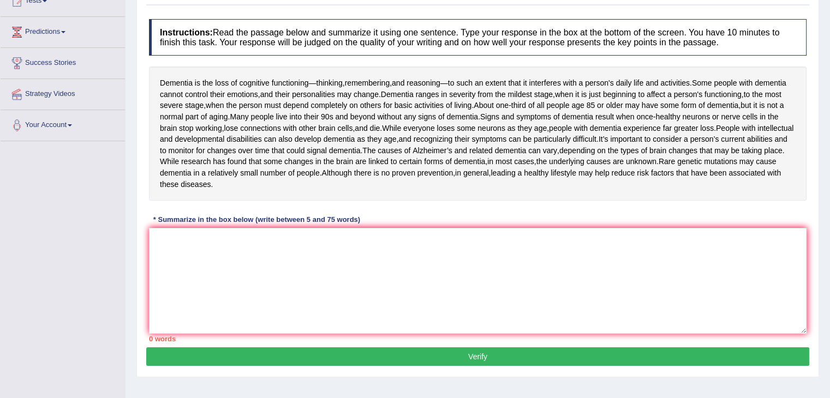
scroll to position [29, 0]
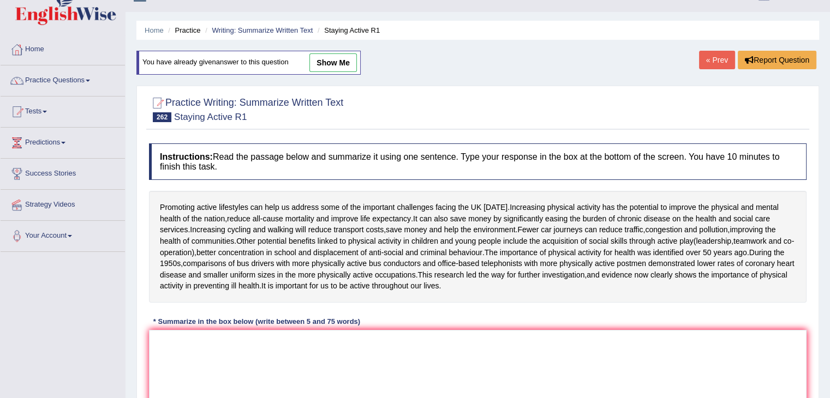
scroll to position [7, 0]
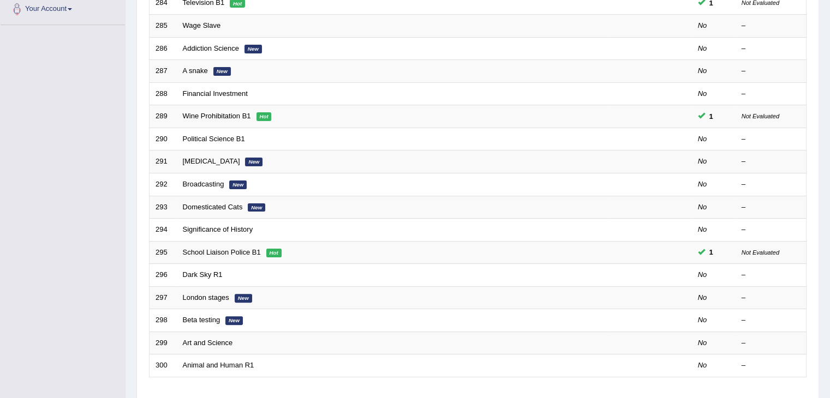
scroll to position [304, 0]
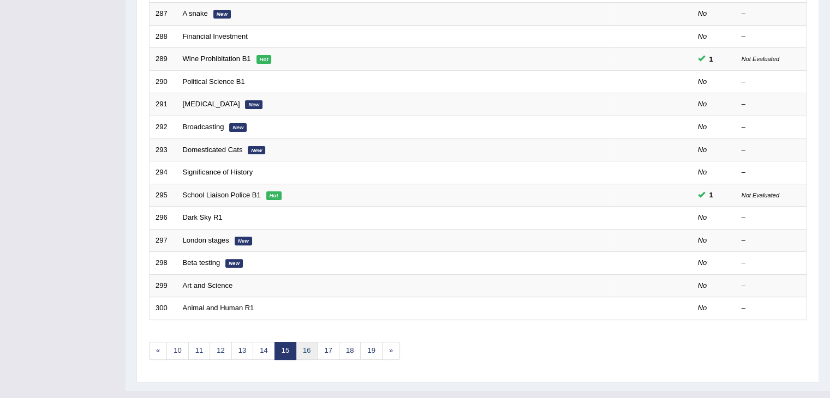
click at [307, 350] on link "16" at bounding box center [307, 351] width 22 height 18
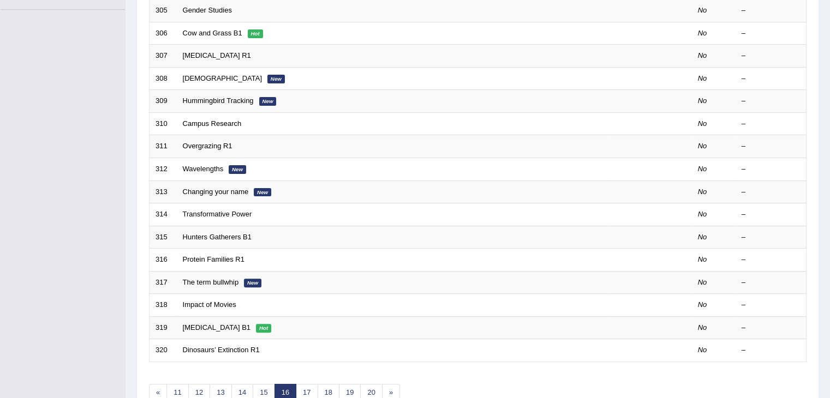
scroll to position [269, 0]
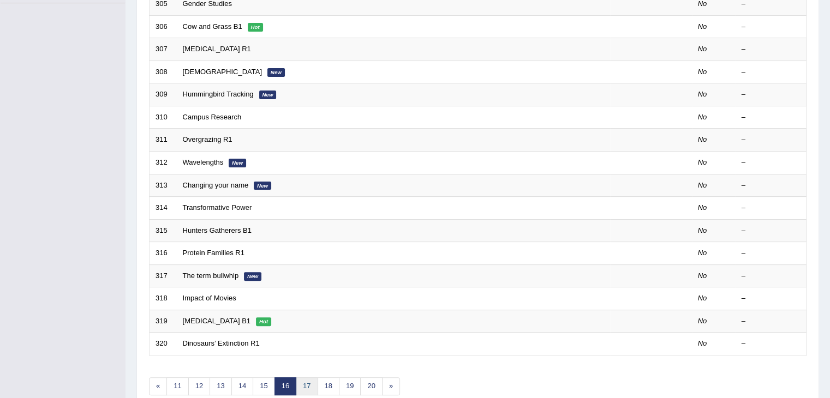
click at [307, 380] on link "17" at bounding box center [307, 387] width 22 height 18
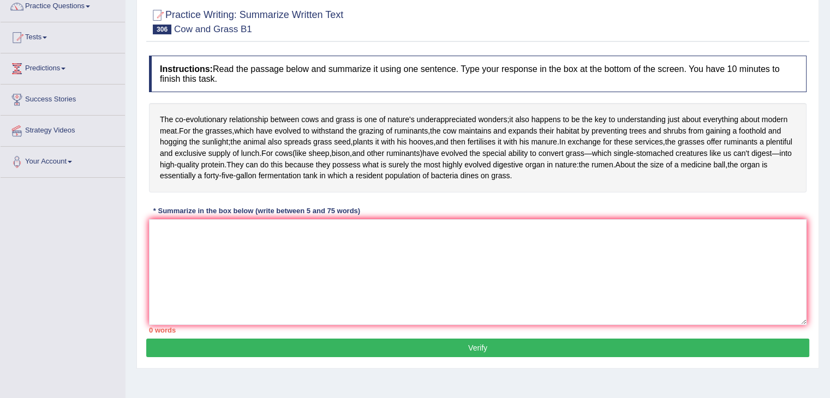
scroll to position [92, 0]
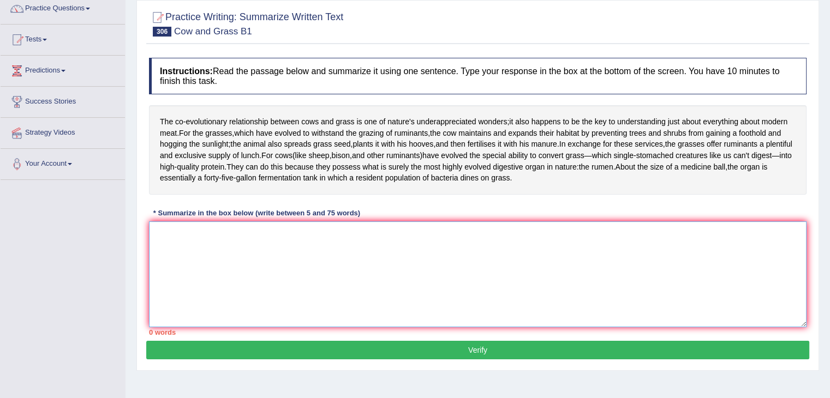
click at [220, 296] on textarea at bounding box center [478, 275] width 658 height 106
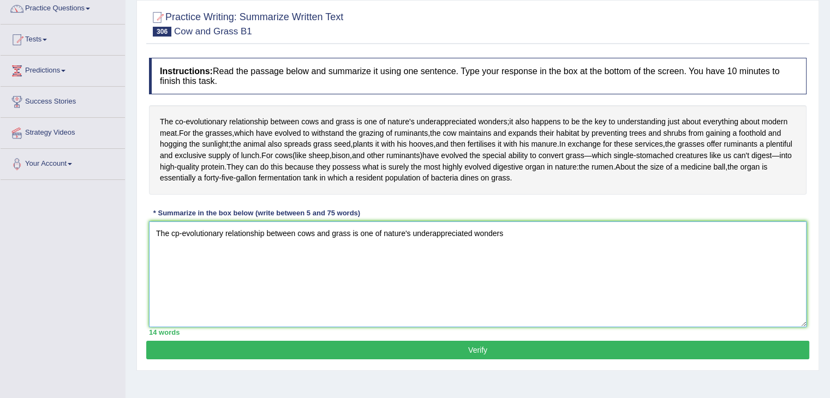
click at [528, 275] on textarea "The cp-evolutionary relationship between cows and grass is one of nature's unde…" at bounding box center [478, 275] width 658 height 106
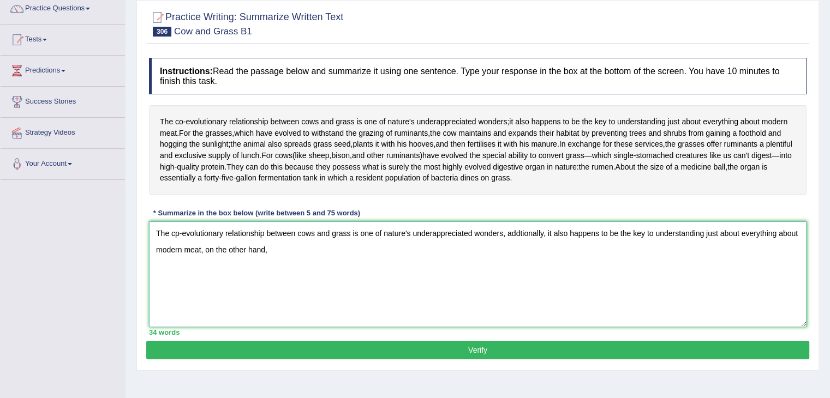
click at [202, 285] on textarea "The cp-evolutionary relationship between cows and grass is one of nature's unde…" at bounding box center [478, 275] width 658 height 106
click at [284, 286] on textarea "The cp-evolutionary relationship between cows and grass is one of nature's unde…" at bounding box center [478, 275] width 658 height 106
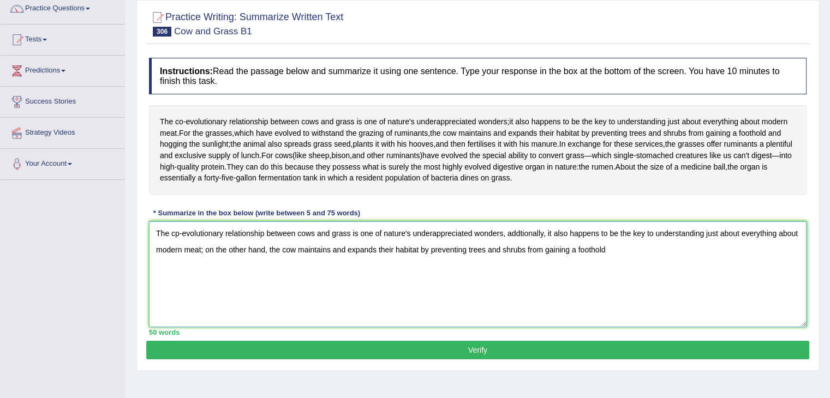
click at [640, 294] on textarea "The cp-evolutionary relationship between cows and grass is one of nature's unde…" at bounding box center [478, 275] width 658 height 106
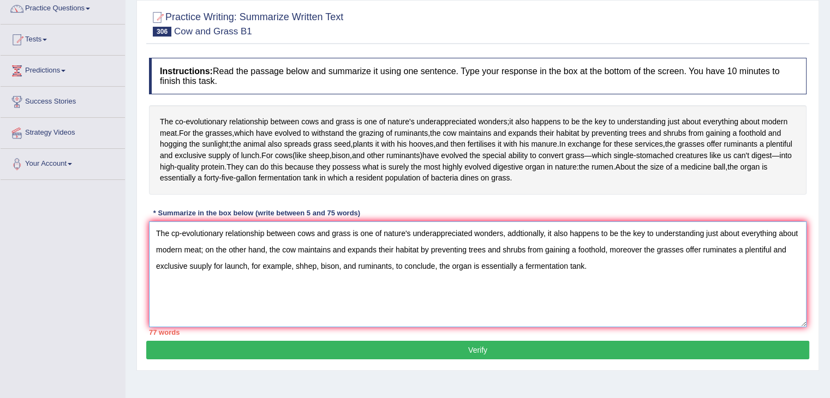
click at [388, 299] on textarea "The cp-evolutionary relationship between cows and grass is one of nature's unde…" at bounding box center [478, 275] width 658 height 106
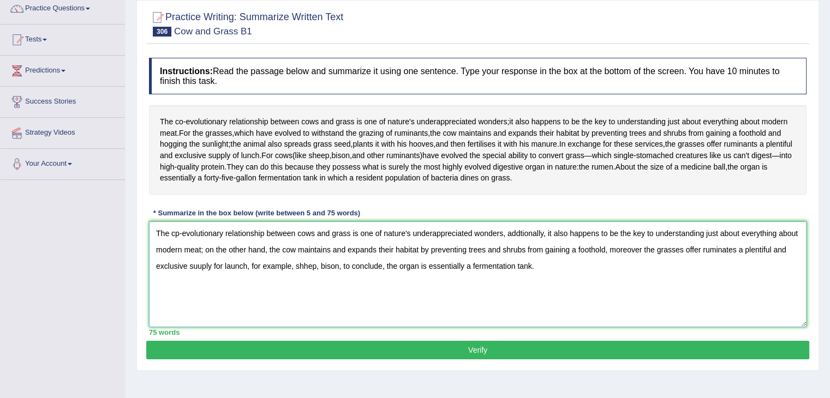
click at [320, 297] on textarea "The cp-evolutionary relationship between cows and grass is one of nature's unde…" at bounding box center [478, 275] width 658 height 106
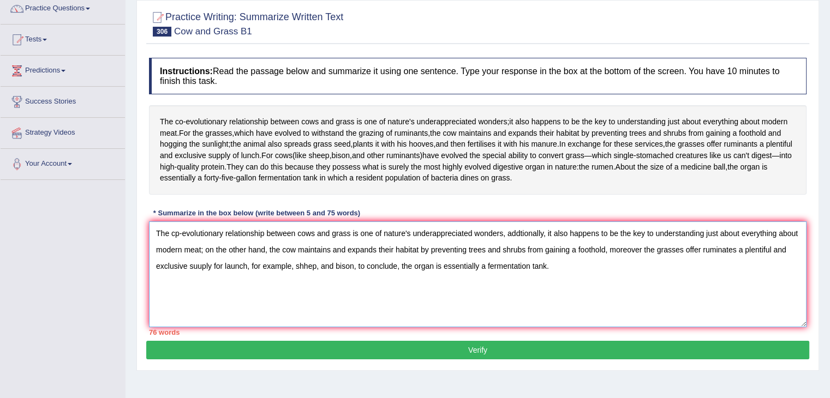
click at [786, 289] on textarea "The cp-evolutionary relationship between cows and grass is one of nature's unde…" at bounding box center [478, 275] width 658 height 106
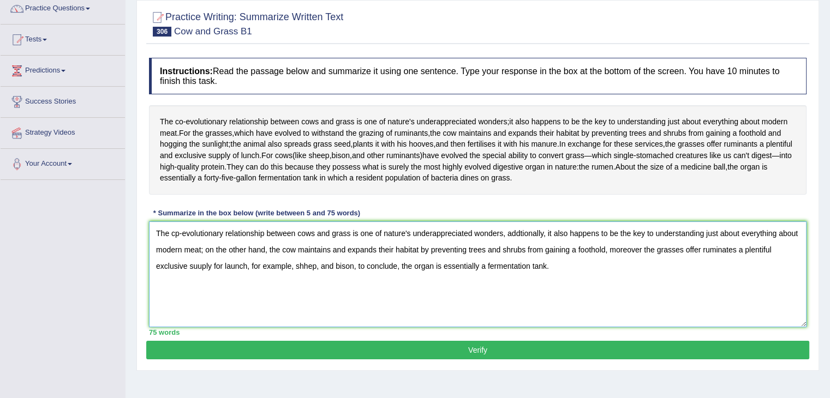
click at [184, 298] on textarea "The cp-evolutionary relationship between cows and grass is one of nature's unde…" at bounding box center [478, 275] width 658 height 106
click at [253, 327] on textarea "The cp-evolutionary relationship between cows and grass is one of nature's unde…" at bounding box center [478, 275] width 658 height 106
click at [179, 271] on textarea "The cp-evolutionary relationship between cows and grass is one of nature's unde…" at bounding box center [478, 275] width 658 height 106
click at [724, 282] on textarea "The co-evolutionary relationship between cows and grass is one of nature's unde…" at bounding box center [478, 275] width 658 height 106
click at [732, 284] on textarea "The co-evolutionary relationship between cows and grass is one of nature's unde…" at bounding box center [478, 275] width 658 height 106
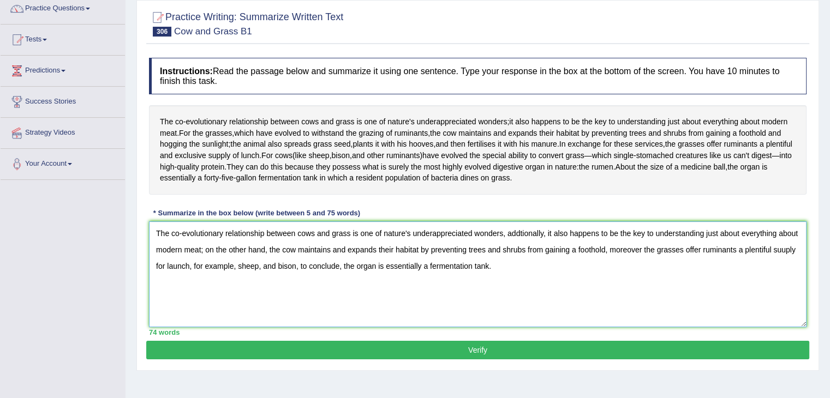
click at [696, 327] on textarea "The co-evolutionary relationship between cows and grass is one of nature's unde…" at bounding box center [478, 275] width 658 height 106
type textarea "The co-evolutionary relationship between cows and grass is one of nature's unde…"
click at [487, 360] on button "Verify" at bounding box center [477, 350] width 663 height 19
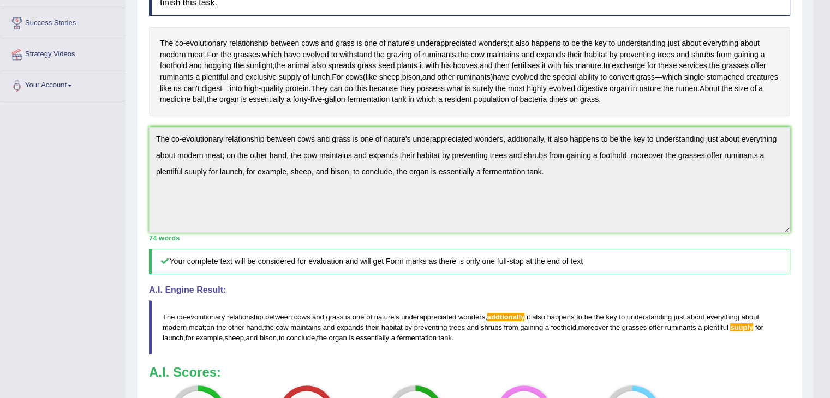
scroll to position [133, 0]
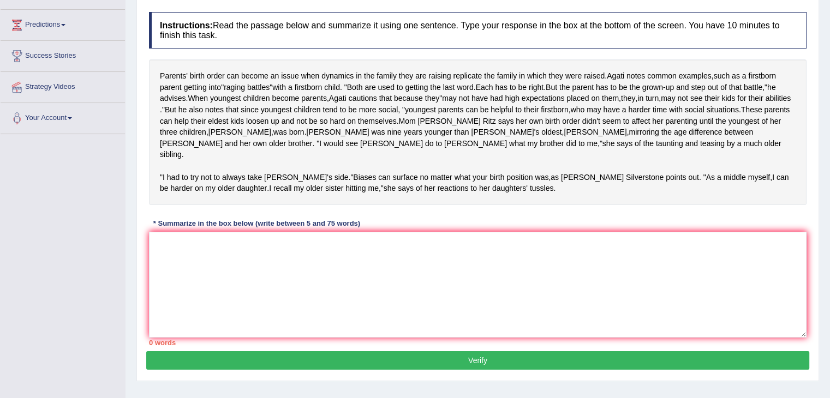
scroll to position [148, 0]
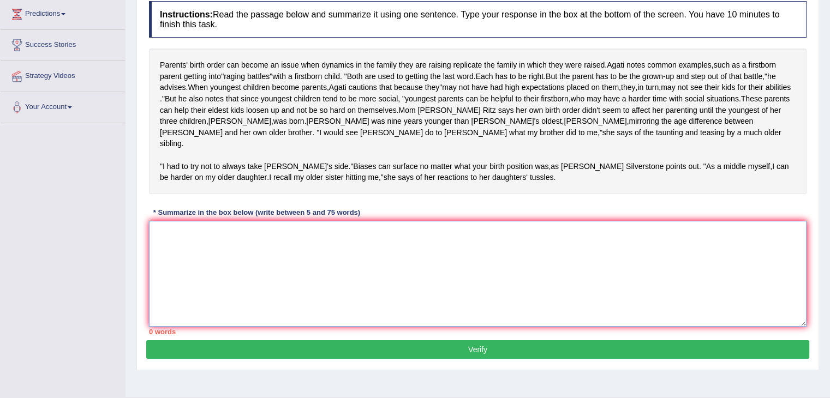
click at [272, 295] on textarea at bounding box center [478, 274] width 658 height 106
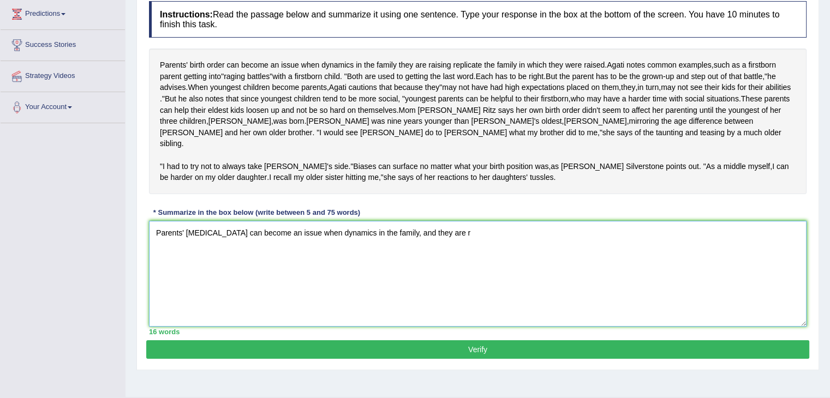
click at [465, 272] on textarea "Parents' birth order can become an issue when dynamics in the family, and they …" at bounding box center [478, 274] width 658 height 106
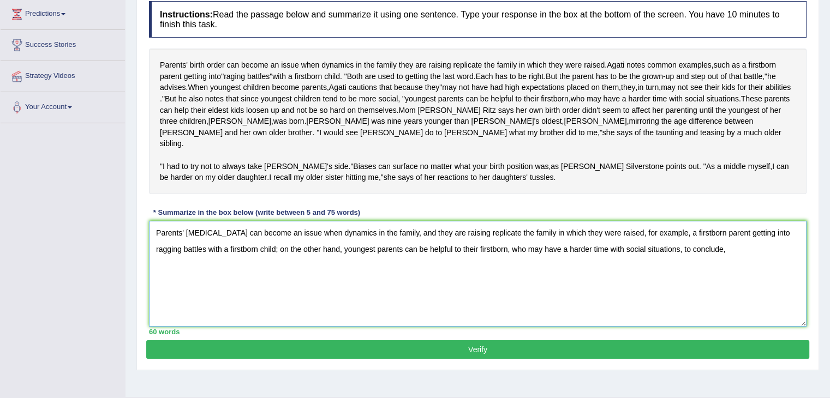
click at [779, 271] on textarea "Parents' birth order can become an issue when dynamics in the family, and they …" at bounding box center [478, 274] width 658 height 106
click at [715, 295] on textarea "Parents' birth order can become an issue when dynamics in the family, and they …" at bounding box center [478, 274] width 658 height 106
click at [291, 308] on textarea "Parents' birth order can become an issue when dynamics in the family, and they …" at bounding box center [478, 274] width 658 height 106
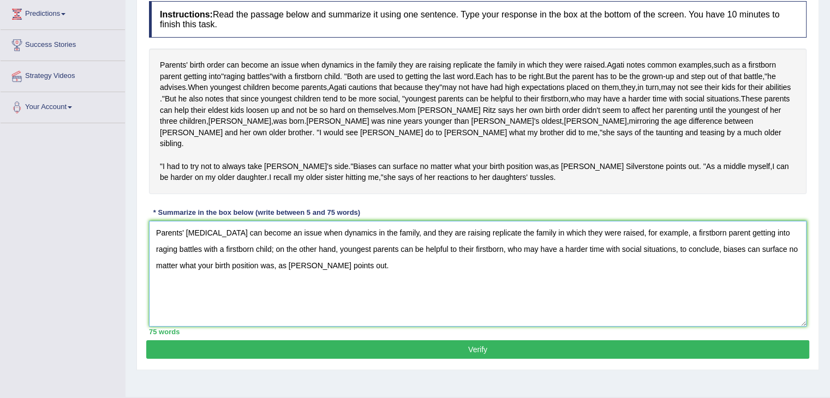
scroll to position [142, 0]
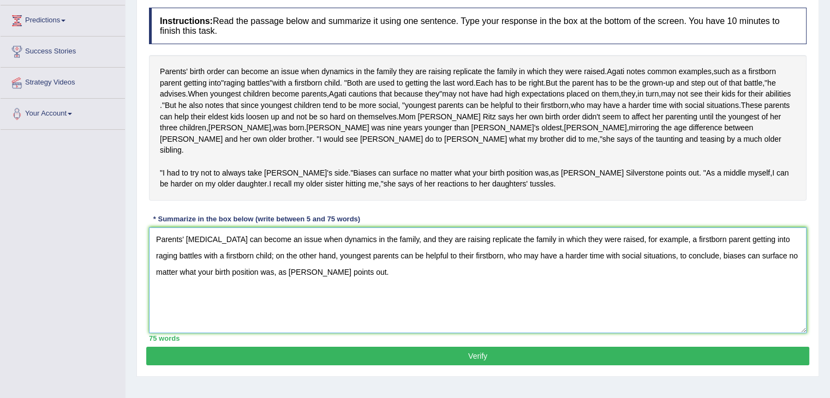
type textarea "Parents' birth order can become an issue when dynamics in the family, and they …"
click at [535, 366] on button "Verify" at bounding box center [477, 356] width 663 height 19
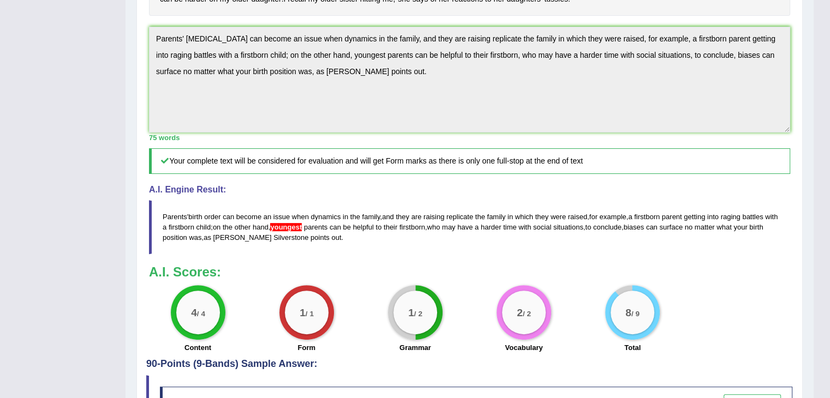
scroll to position [327, 0]
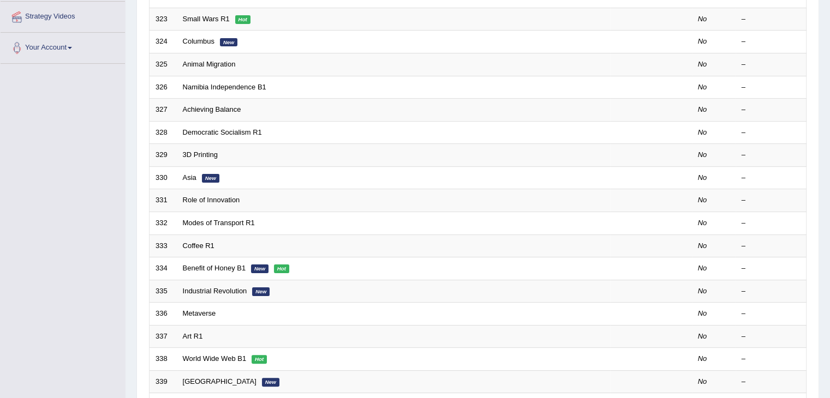
scroll to position [222, 0]
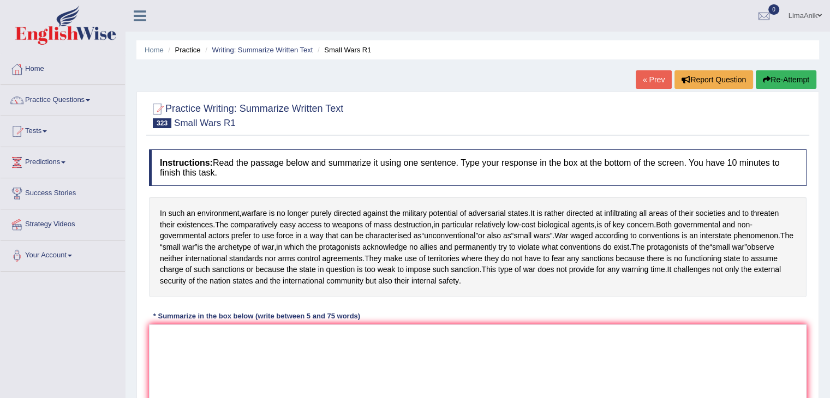
scroll to position [80, 0]
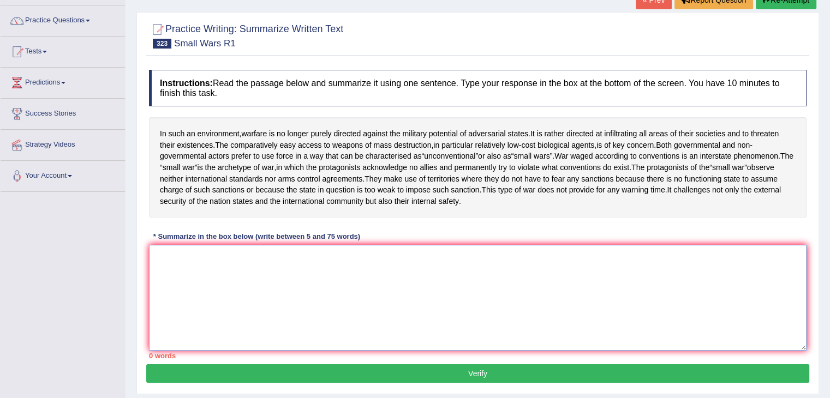
click at [184, 264] on textarea at bounding box center [478, 298] width 658 height 106
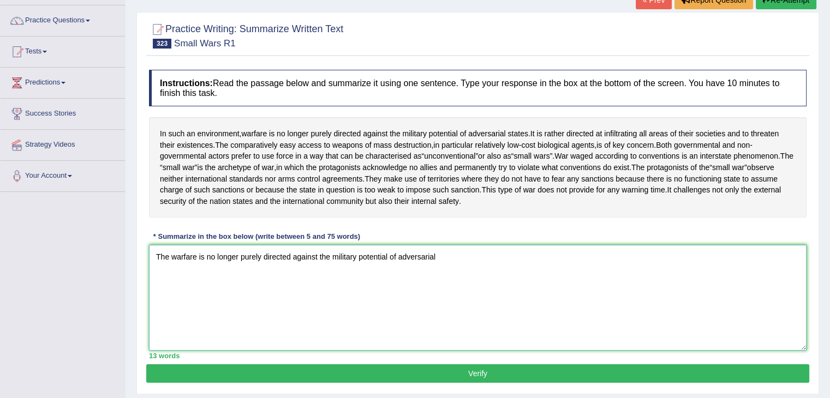
click at [434, 288] on textarea "The warfare is no longer purely directed against the military potential of adve…" at bounding box center [478, 298] width 658 height 106
click at [456, 264] on textarea "The warfare is no longer purely directed against the military potential of adve…" at bounding box center [478, 298] width 658 height 106
click at [607, 265] on textarea "The warfare is no longer purely directed against the military potential of adve…" at bounding box center [478, 298] width 658 height 106
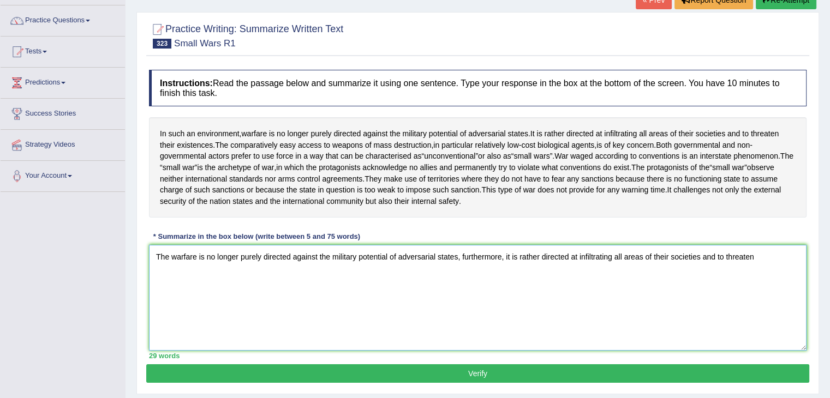
click at [762, 273] on textarea "The warfare is no longer purely directed against the military potential of adve…" at bounding box center [478, 298] width 658 height 106
click at [755, 267] on textarea "The warfare is no longer purely directed against the military potential of adve…" at bounding box center [478, 298] width 658 height 106
click at [777, 269] on textarea "The warfare is no longer purely directed against the military potential of adve…" at bounding box center [478, 298] width 658 height 106
click at [778, 269] on textarea "The warfare is no longer purely directed against the military potential of adve…" at bounding box center [478, 298] width 658 height 106
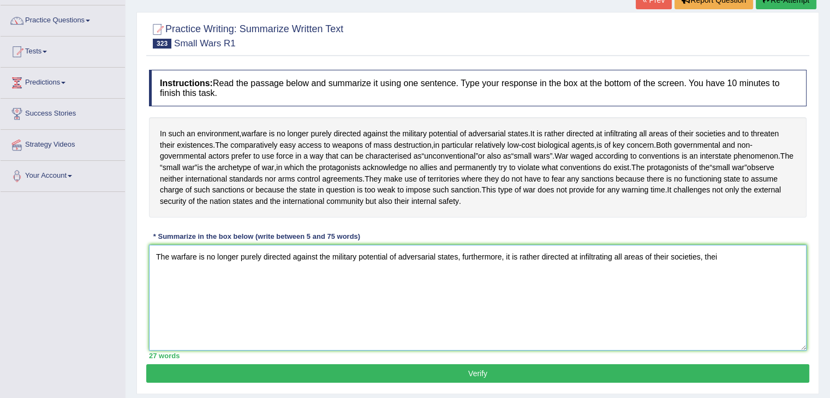
type textarea "The warfare is no longer purely directed against the military potential of adve…"
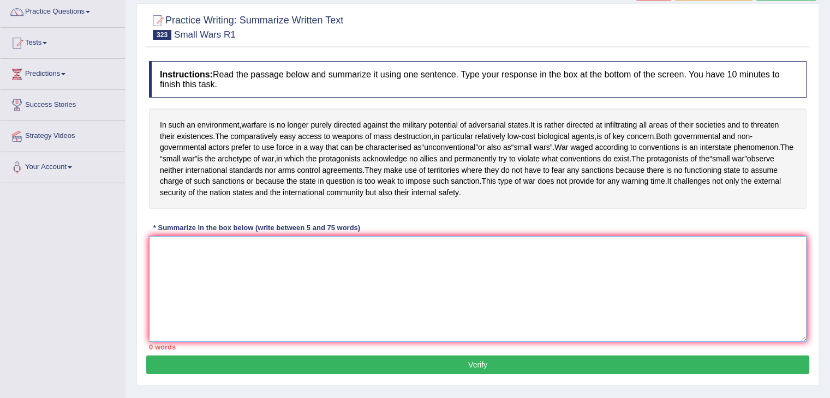
click at [218, 270] on textarea at bounding box center [478, 289] width 658 height 106
type textarea "z"
type textarea "t"
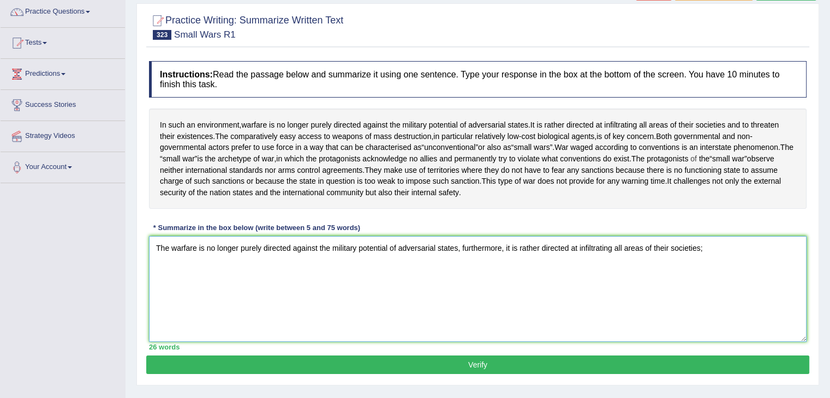
type textarea "The warfare is no longer purely directed against the military potential of adve…"
click at [133, 240] on div "Home Practice Writing: Summarize Written Text Small Wars R1 « Prev Report Quest…" at bounding box center [478, 185] width 705 height 546
